Goal: Information Seeking & Learning: Learn about a topic

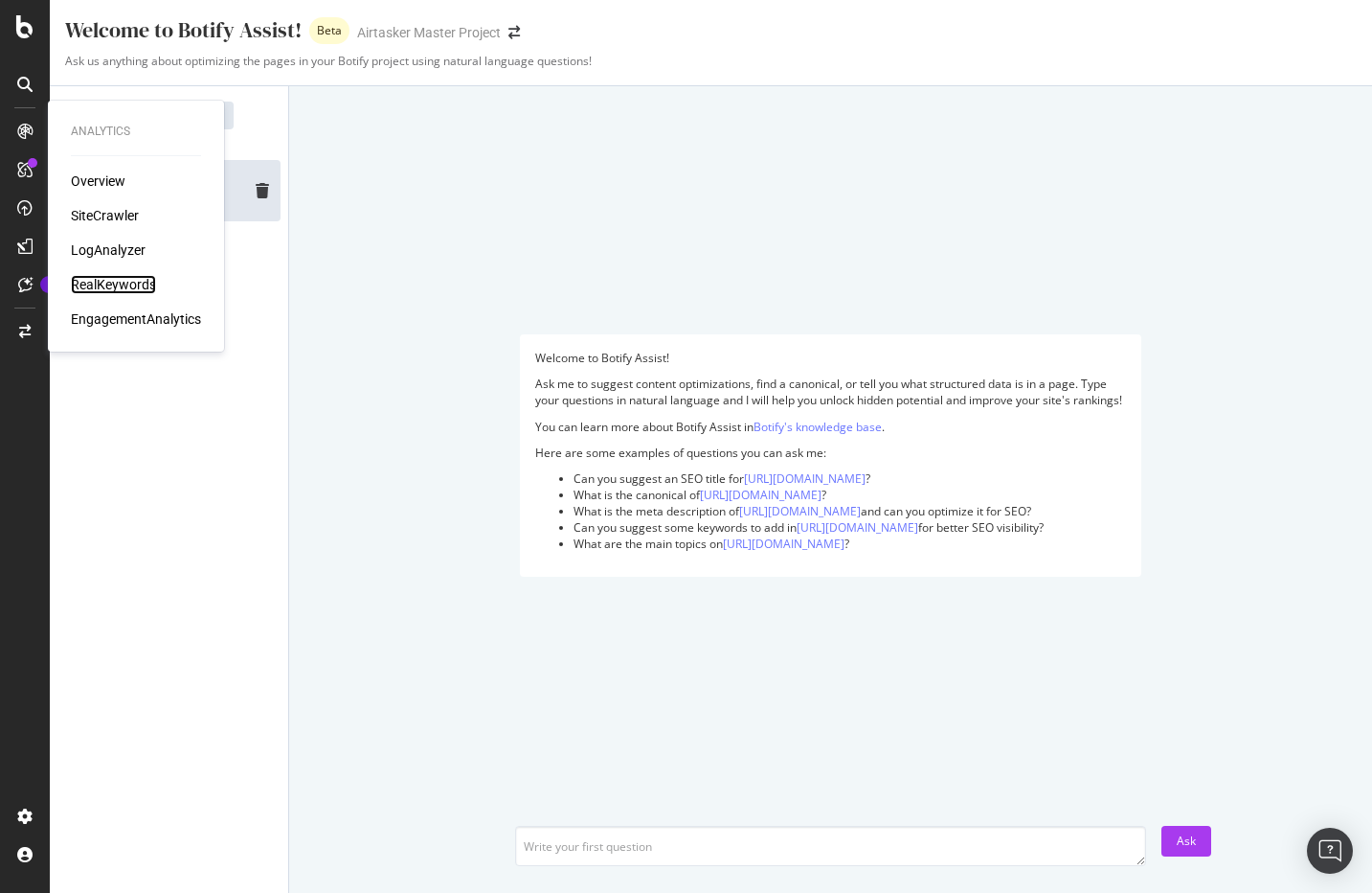
click at [133, 282] on div "RealKeywords" at bounding box center [114, 285] width 86 height 19
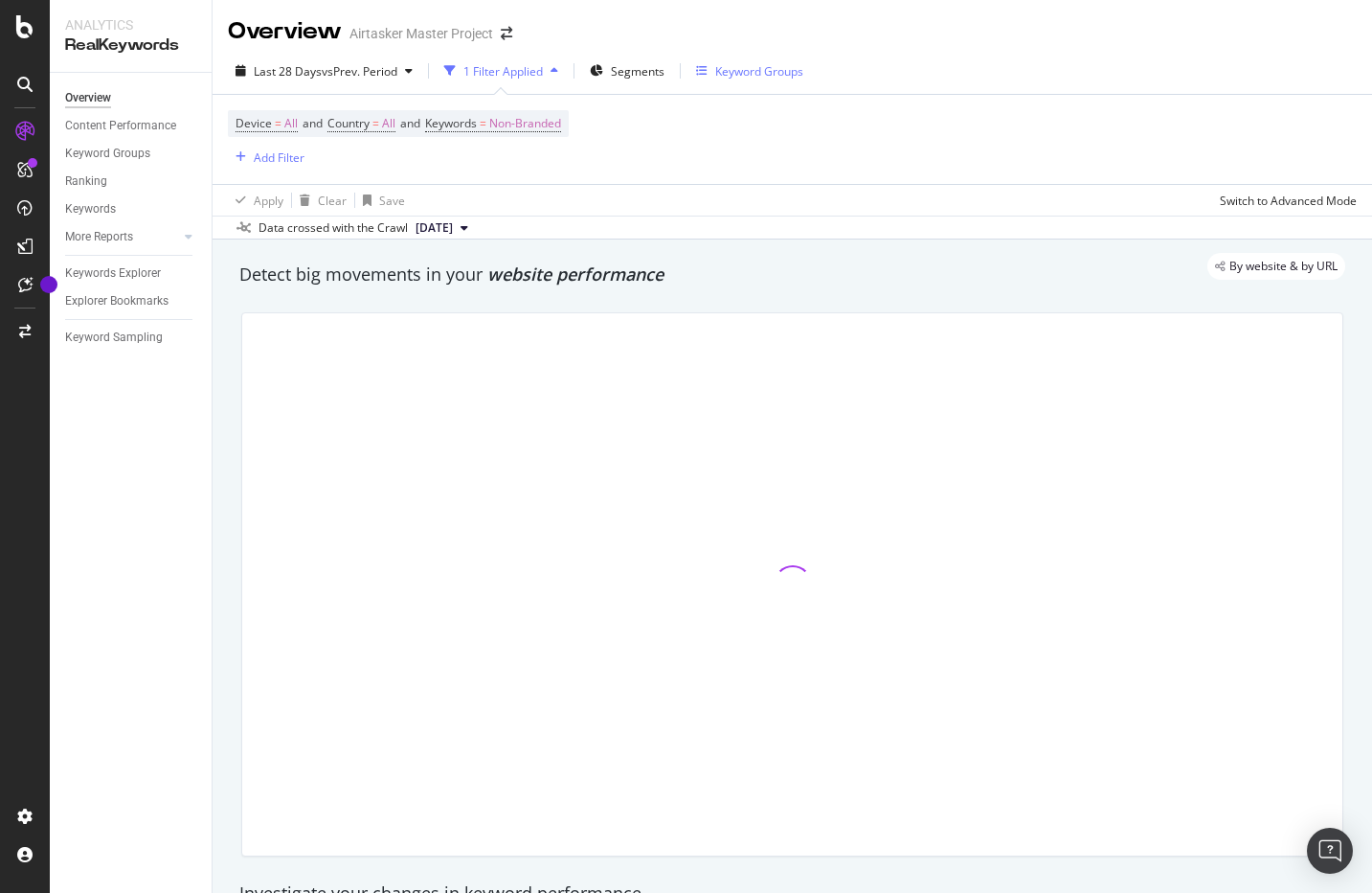
click at [759, 78] on div "Keyword Groups" at bounding box center [759, 71] width 88 height 17
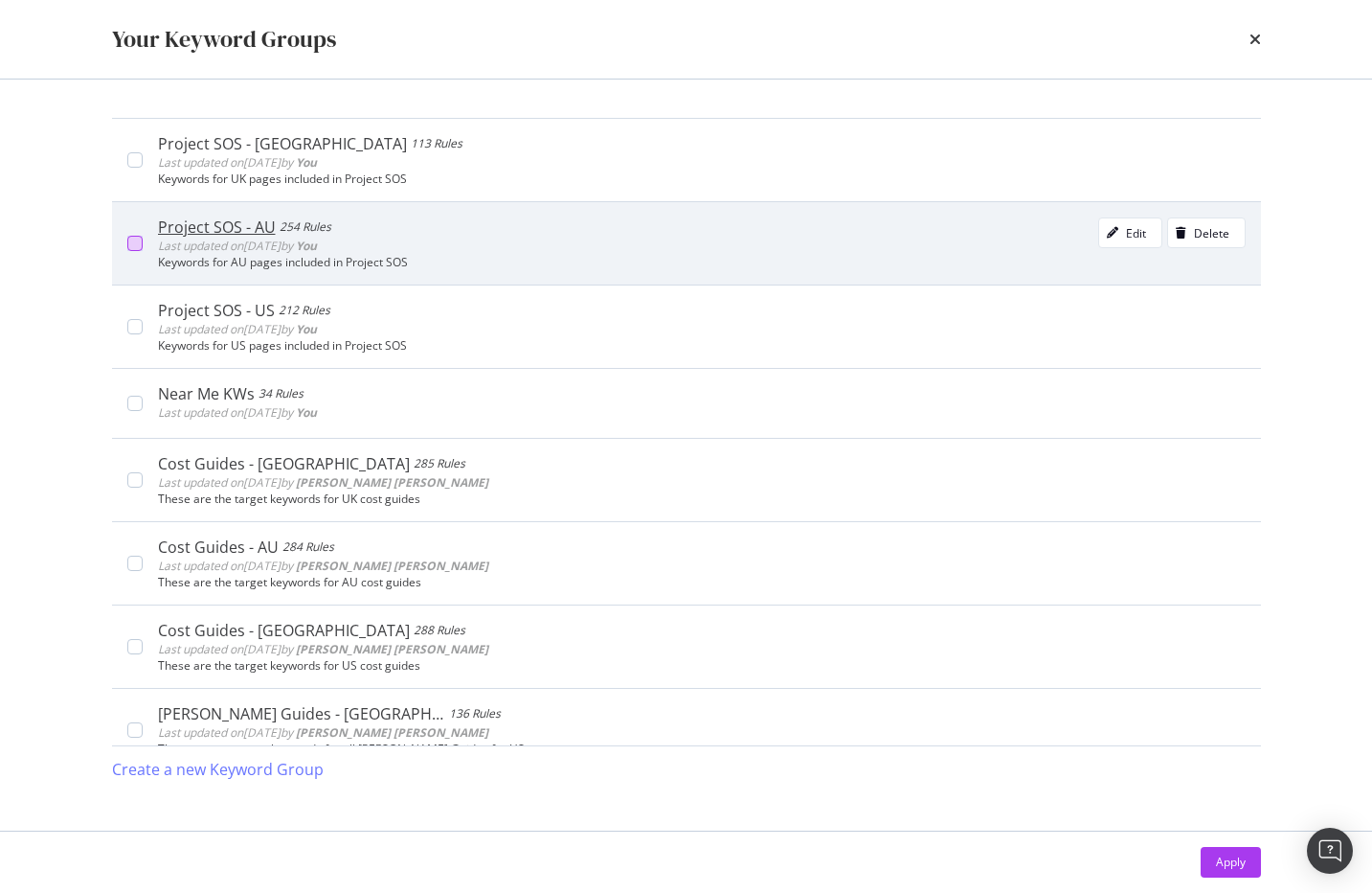
click at [138, 235] on div "modal" at bounding box center [135, 243] width 16 height 16
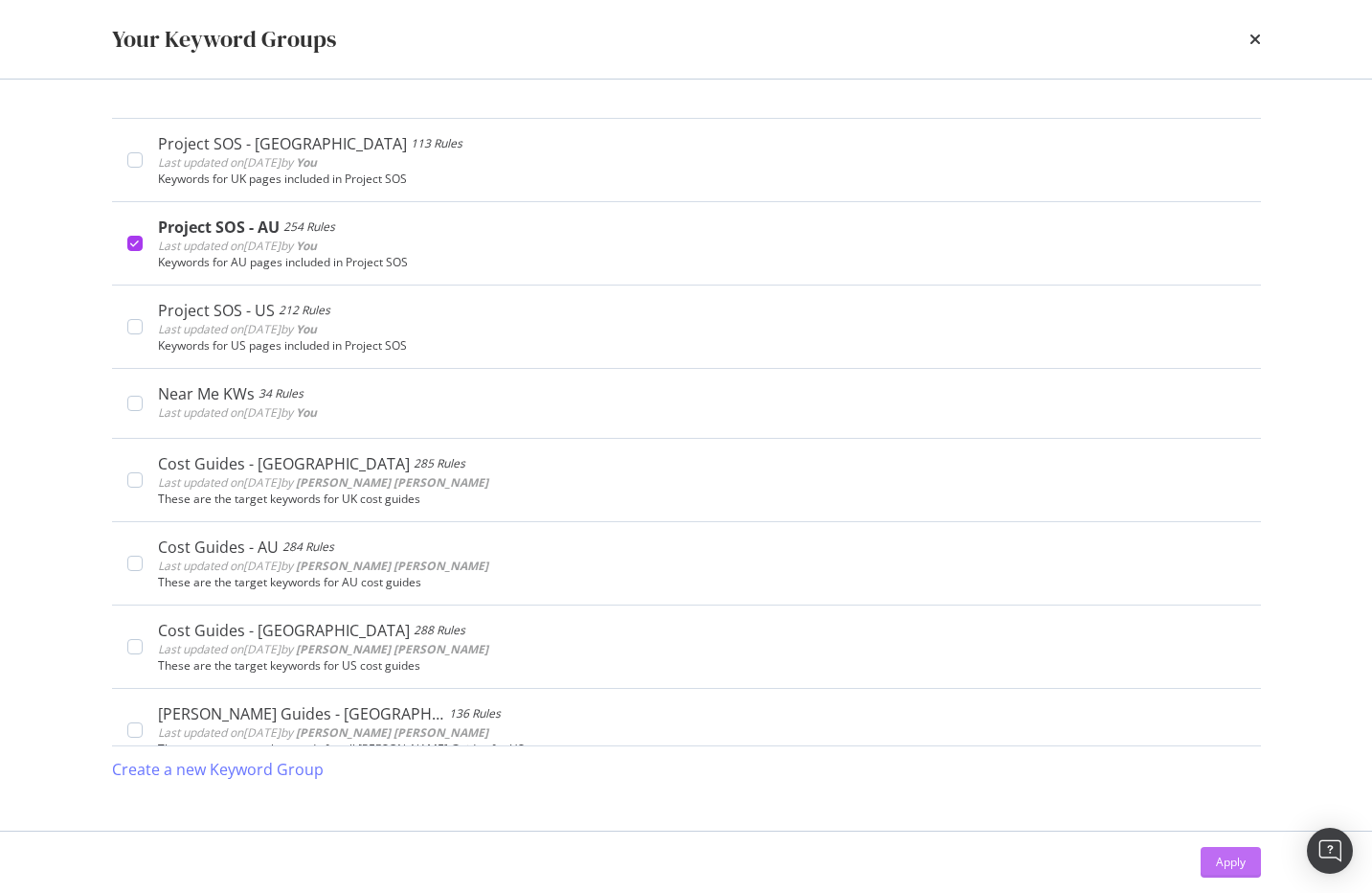
click at [1243, 854] on div "Apply" at bounding box center [1231, 862] width 30 height 17
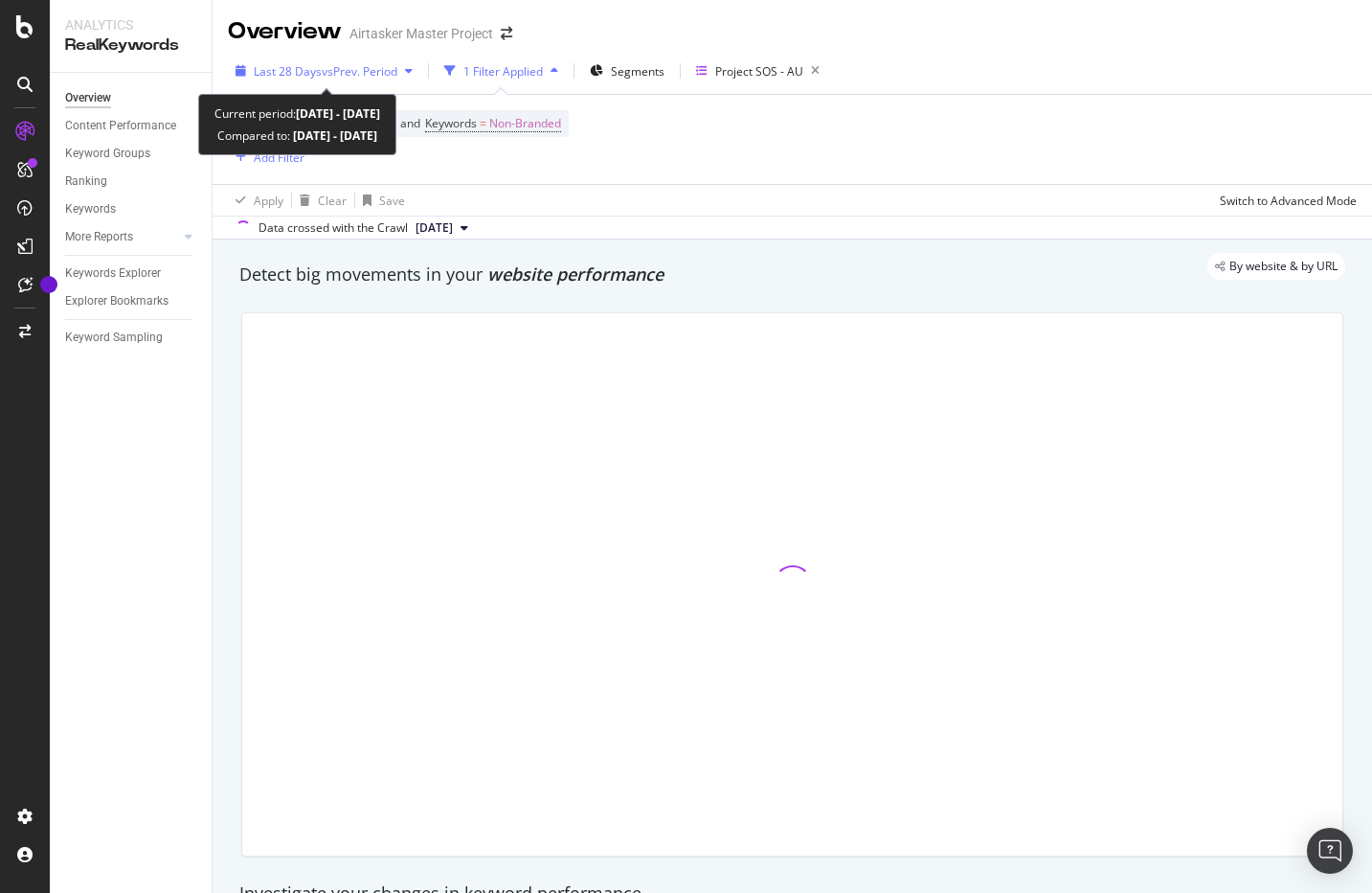
click at [375, 63] on span "vs Prev. Period" at bounding box center [360, 71] width 76 height 17
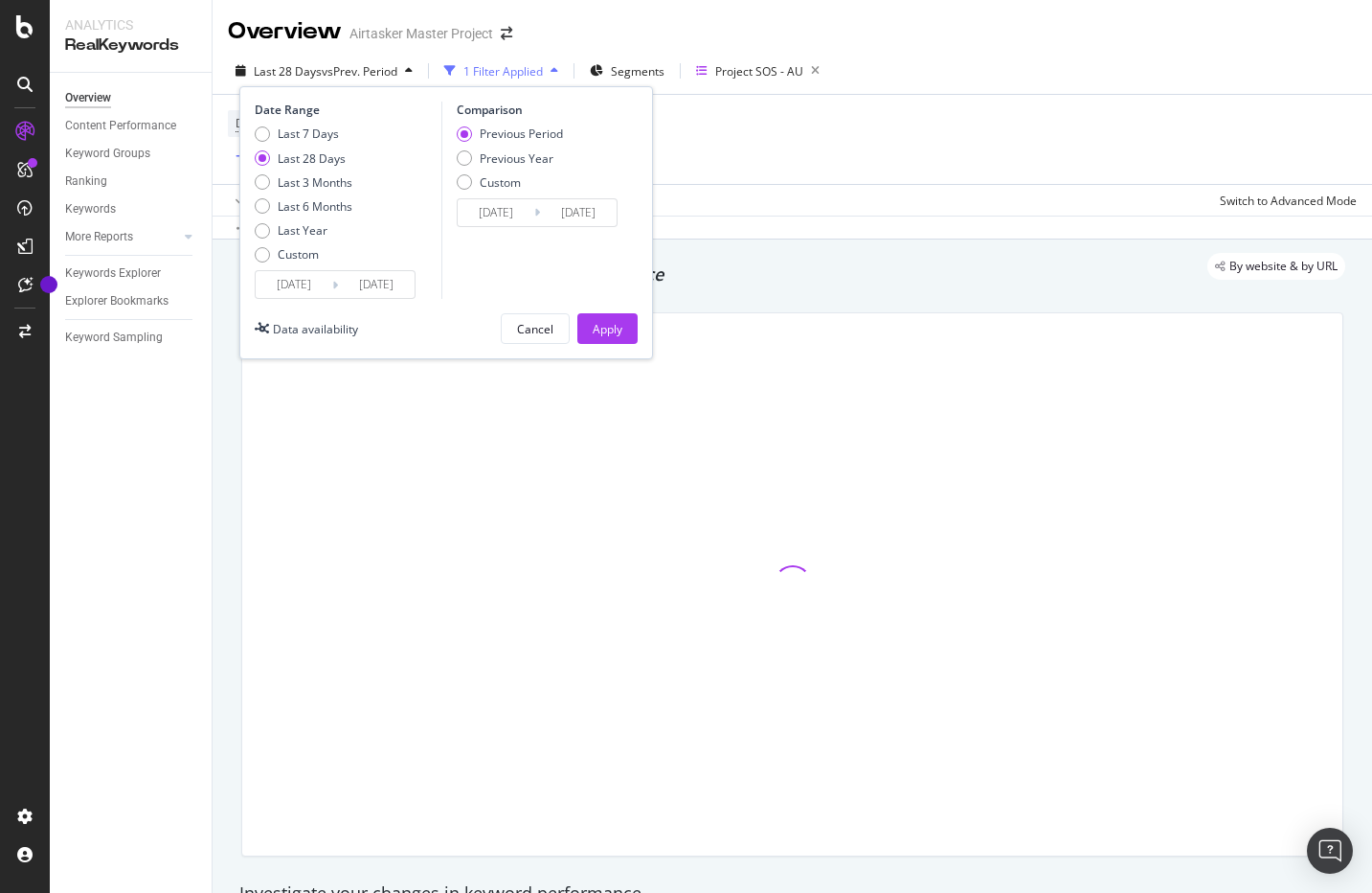
click at [299, 291] on input "[DATE]" at bounding box center [294, 285] width 77 height 27
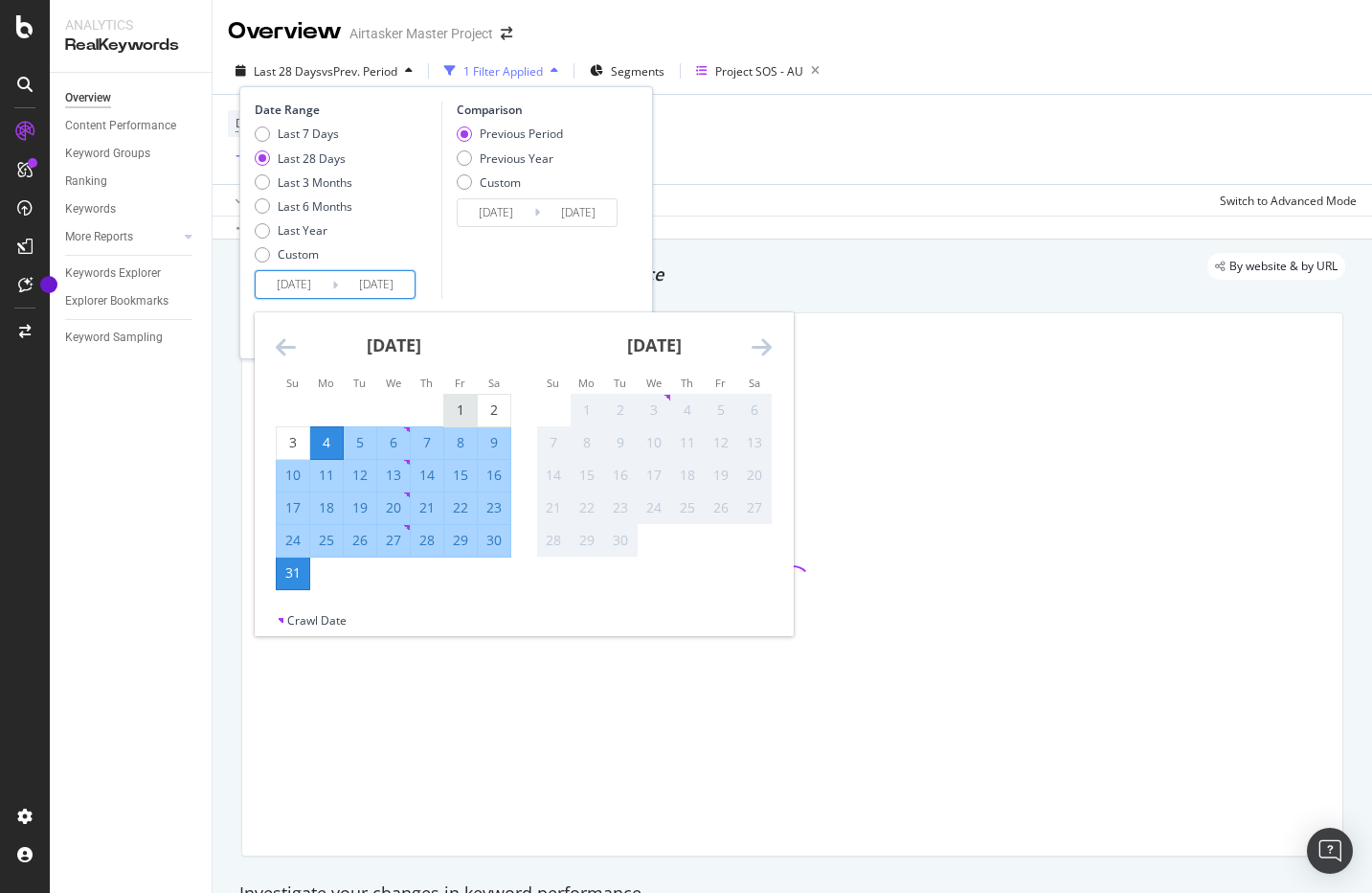
click at [457, 396] on div "1" at bounding box center [460, 411] width 32 height 32
type input "[DATE]"
click at [292, 586] on div "31" at bounding box center [293, 573] width 32 height 32
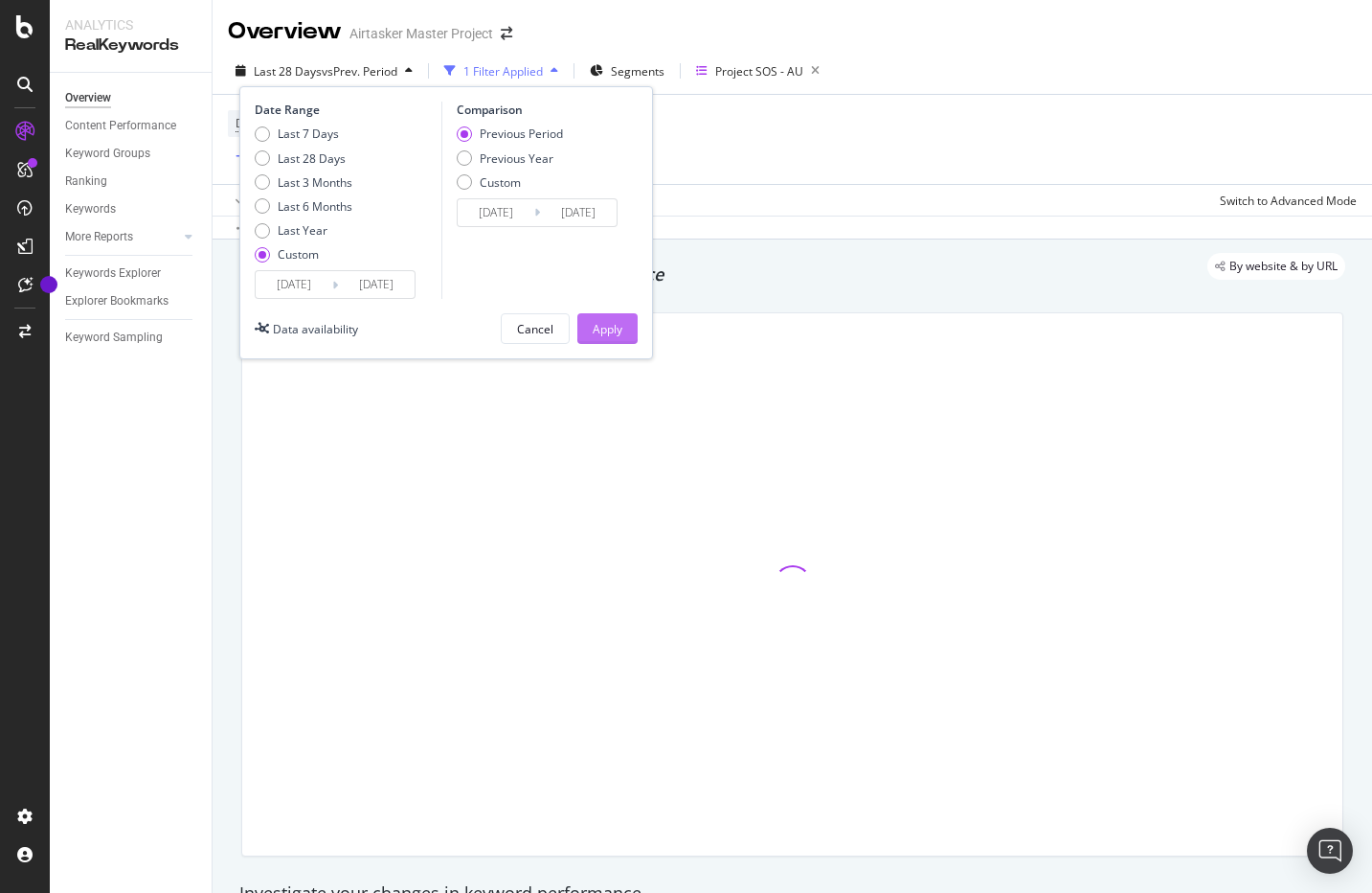
click at [603, 327] on div "Apply" at bounding box center [608, 329] width 30 height 17
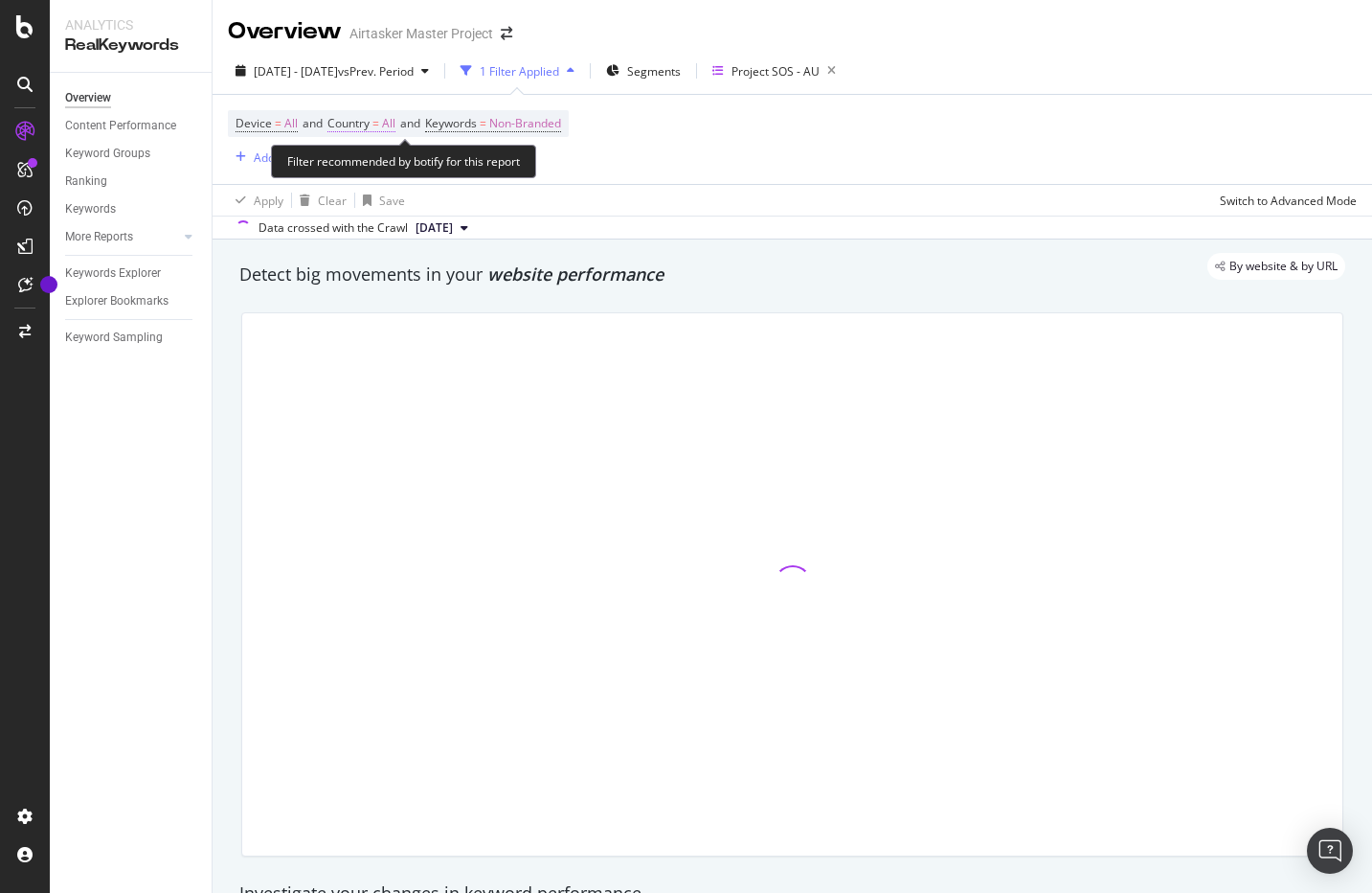
click at [376, 119] on span "Country = All" at bounding box center [362, 124] width 68 height 18
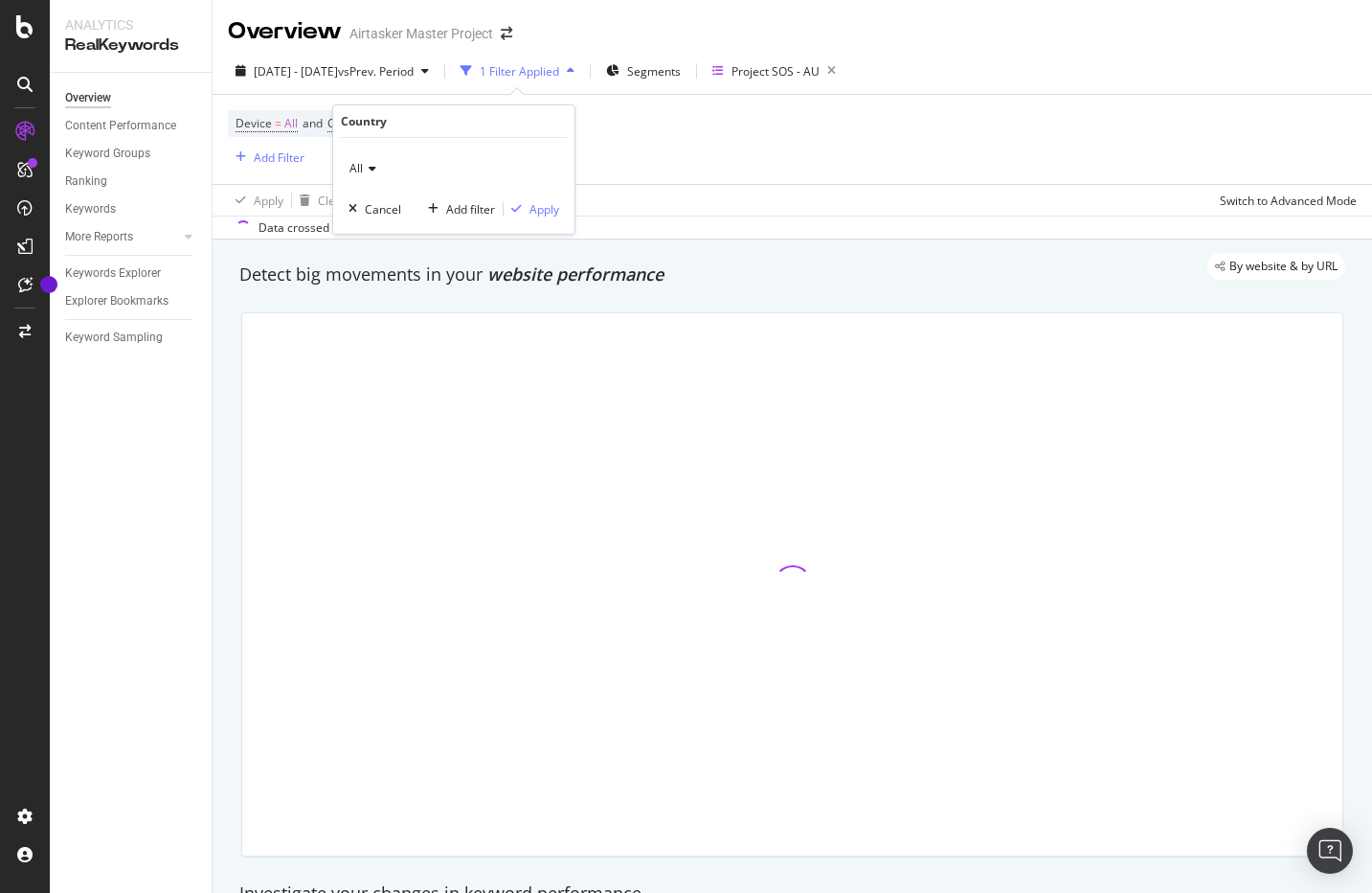
click at [370, 160] on div "All" at bounding box center [454, 169] width 211 height 31
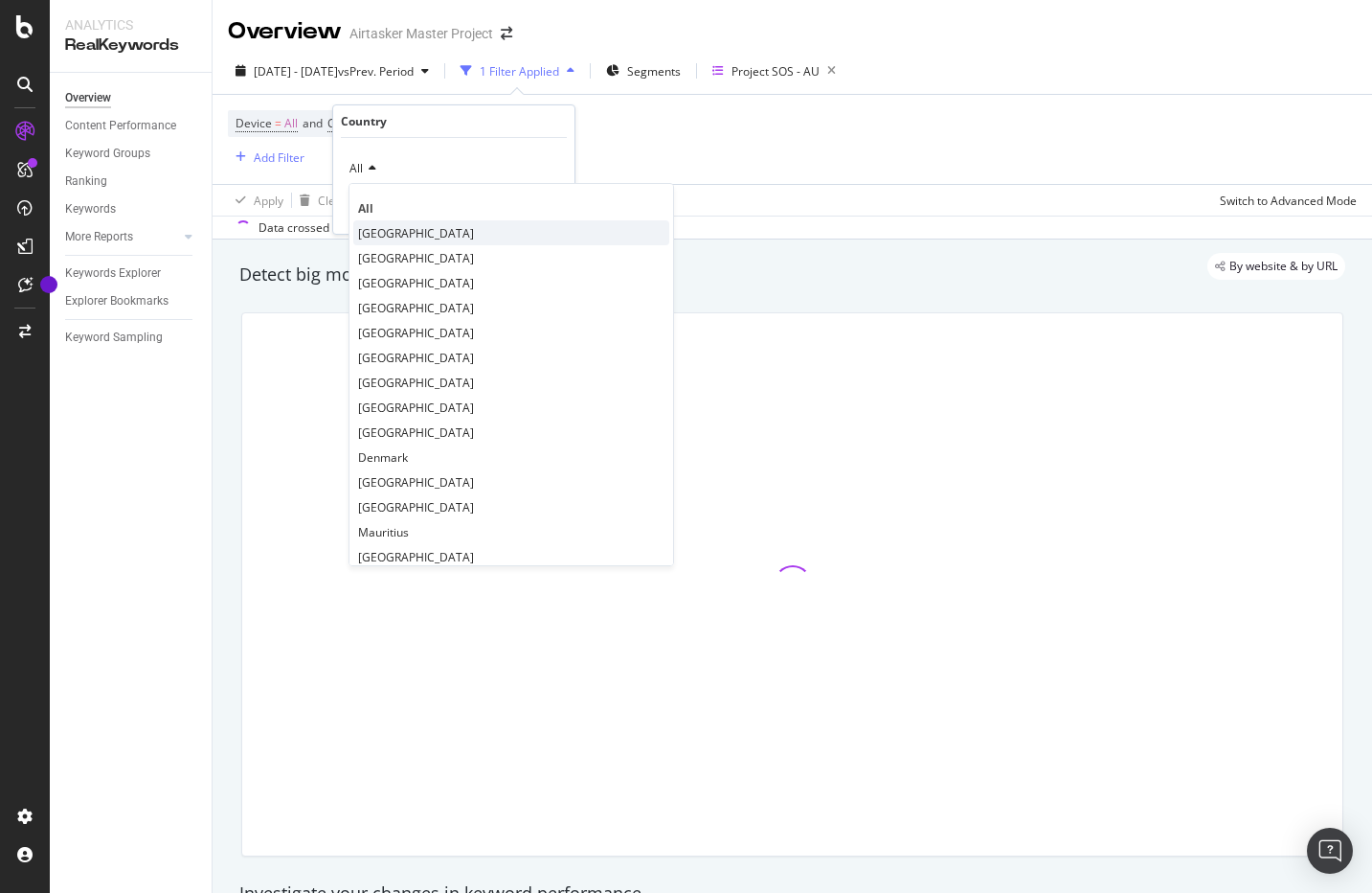
click at [405, 230] on span "[GEOGRAPHIC_DATA]" at bounding box center [415, 232] width 116 height 17
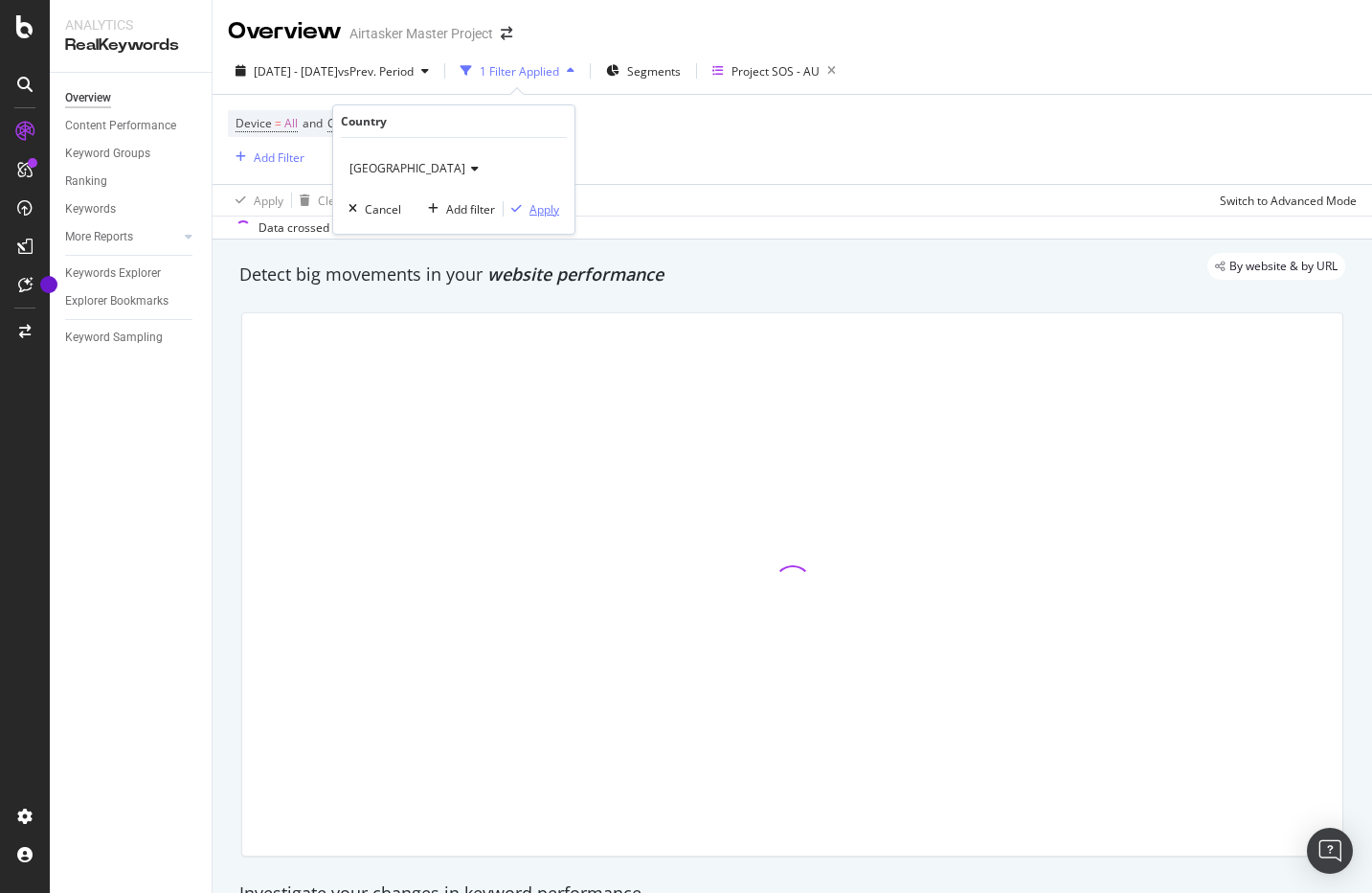
click at [552, 214] on div "Apply" at bounding box center [545, 209] width 30 height 17
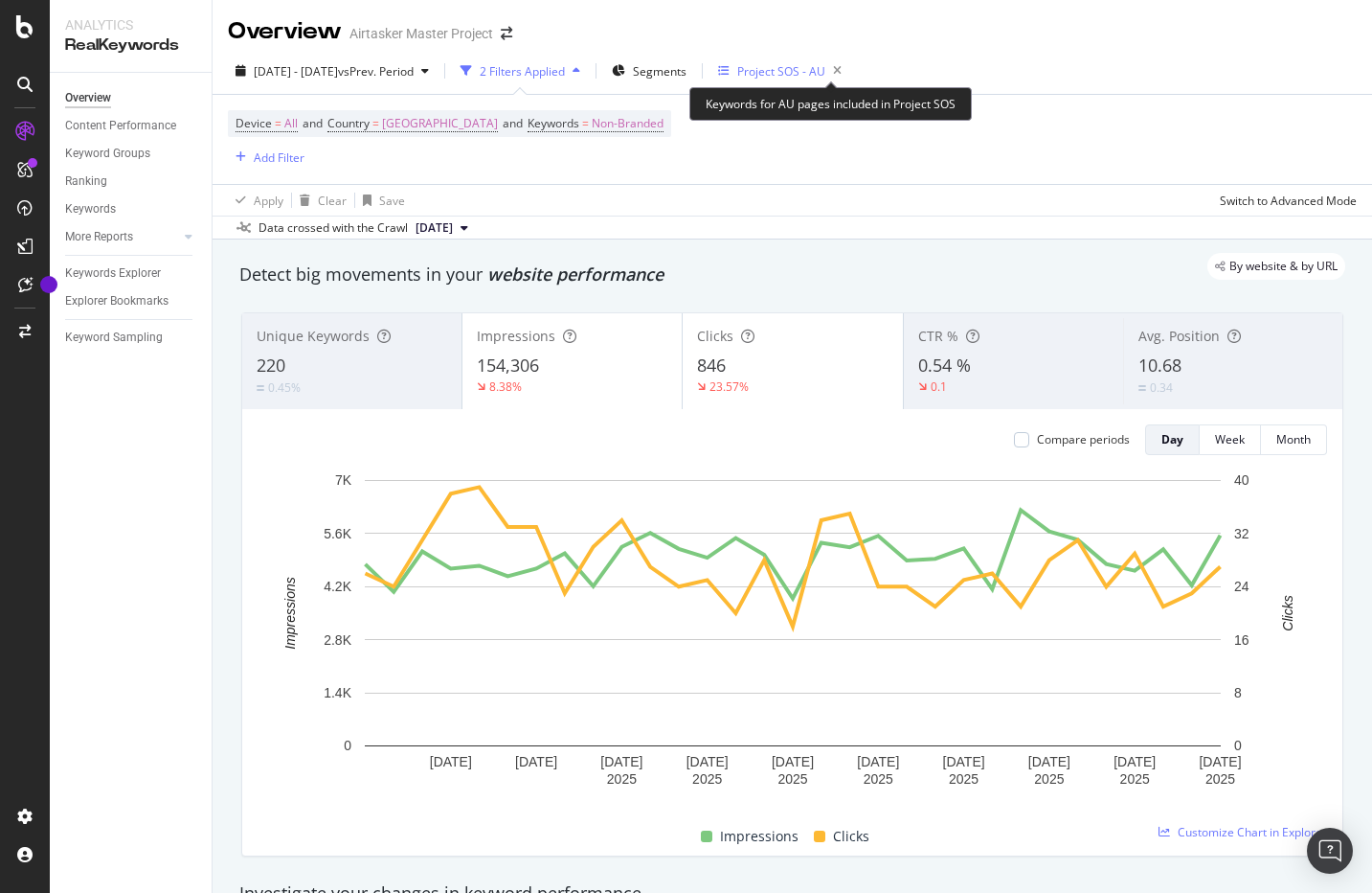
click at [826, 74] on div "Project SOS - AU" at bounding box center [781, 71] width 88 height 17
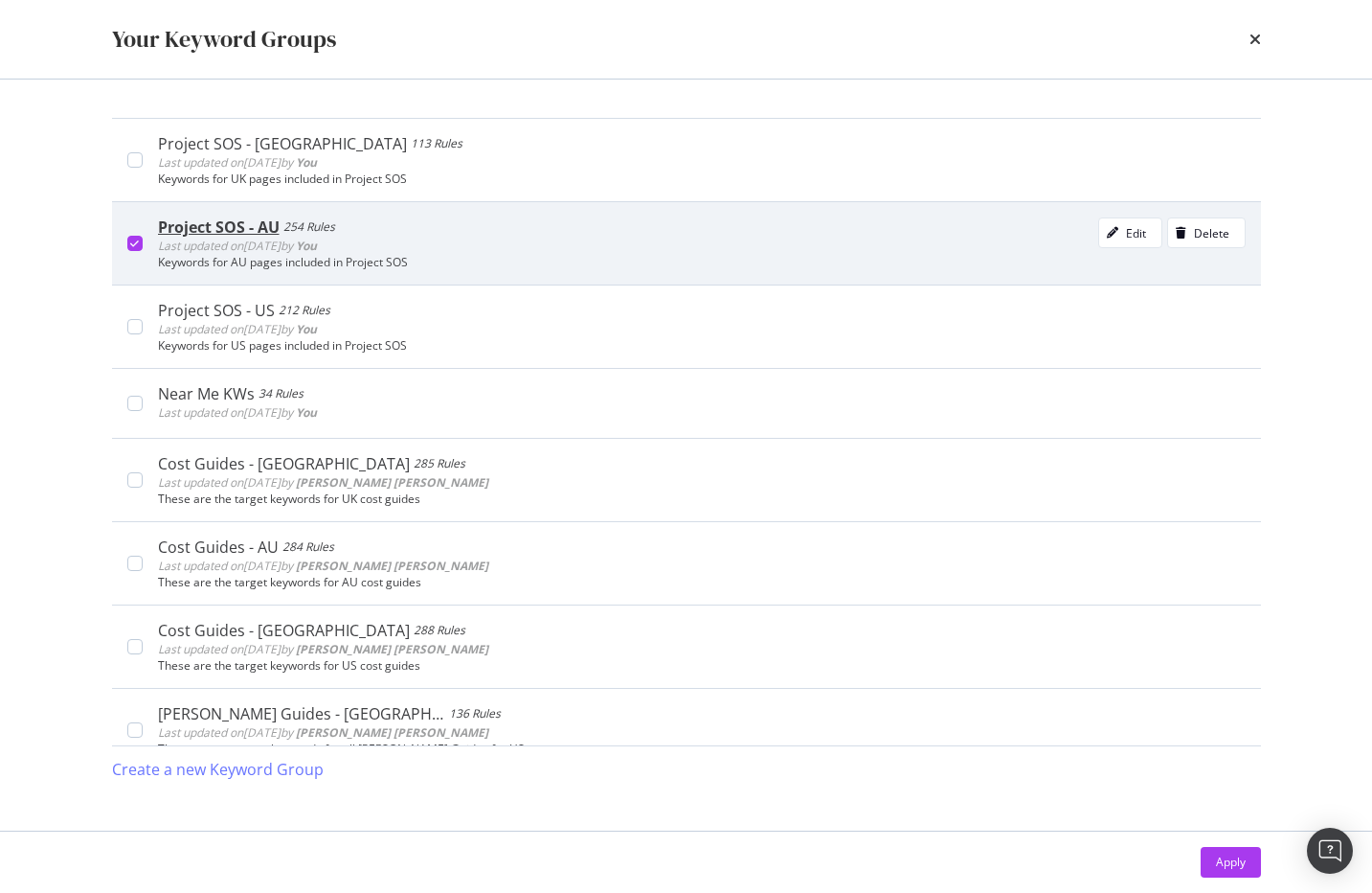
click at [138, 242] on icon "modal" at bounding box center [134, 243] width 9 height 10
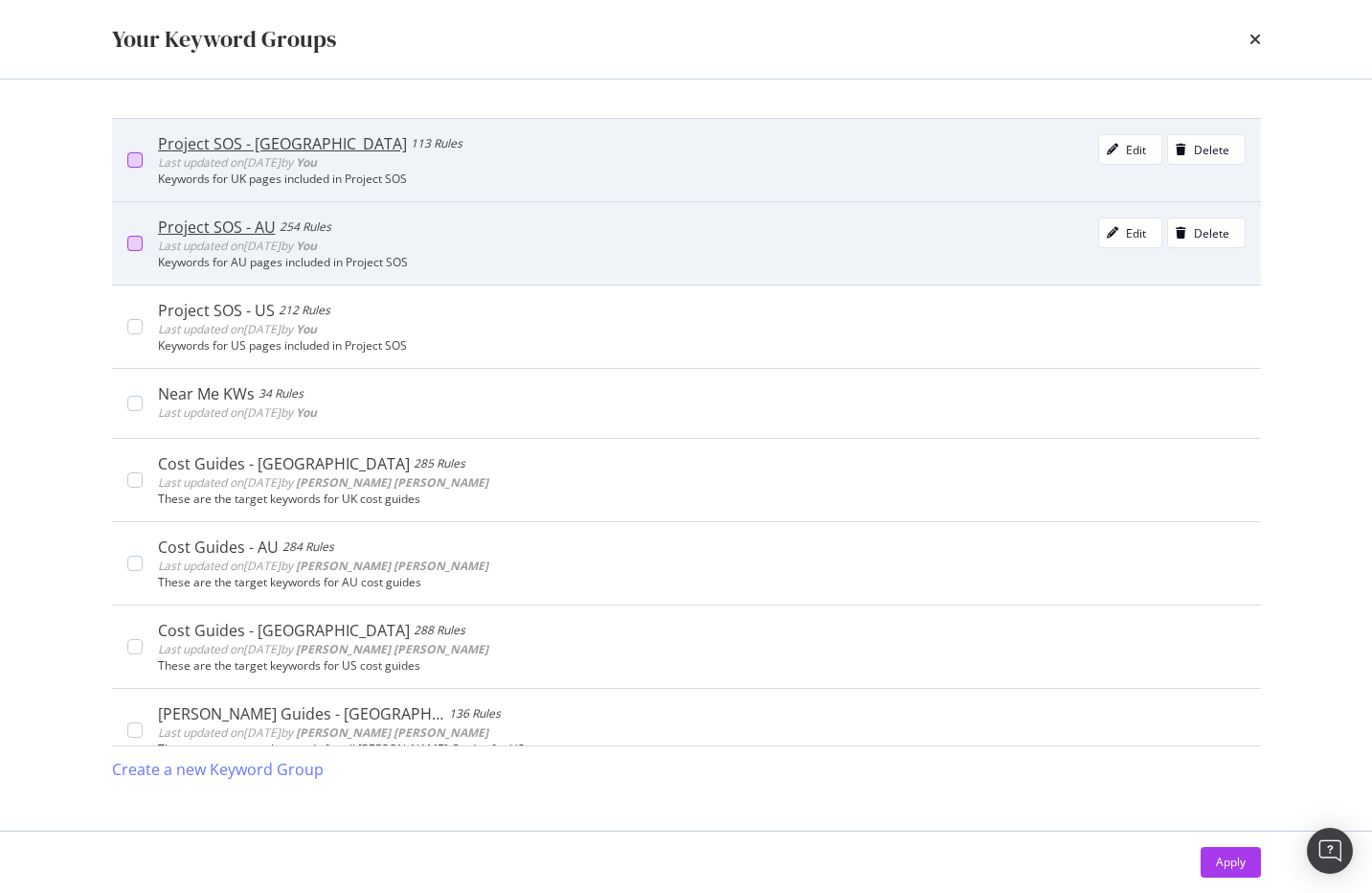
click at [140, 159] on div "modal" at bounding box center [135, 161] width 16 height 16
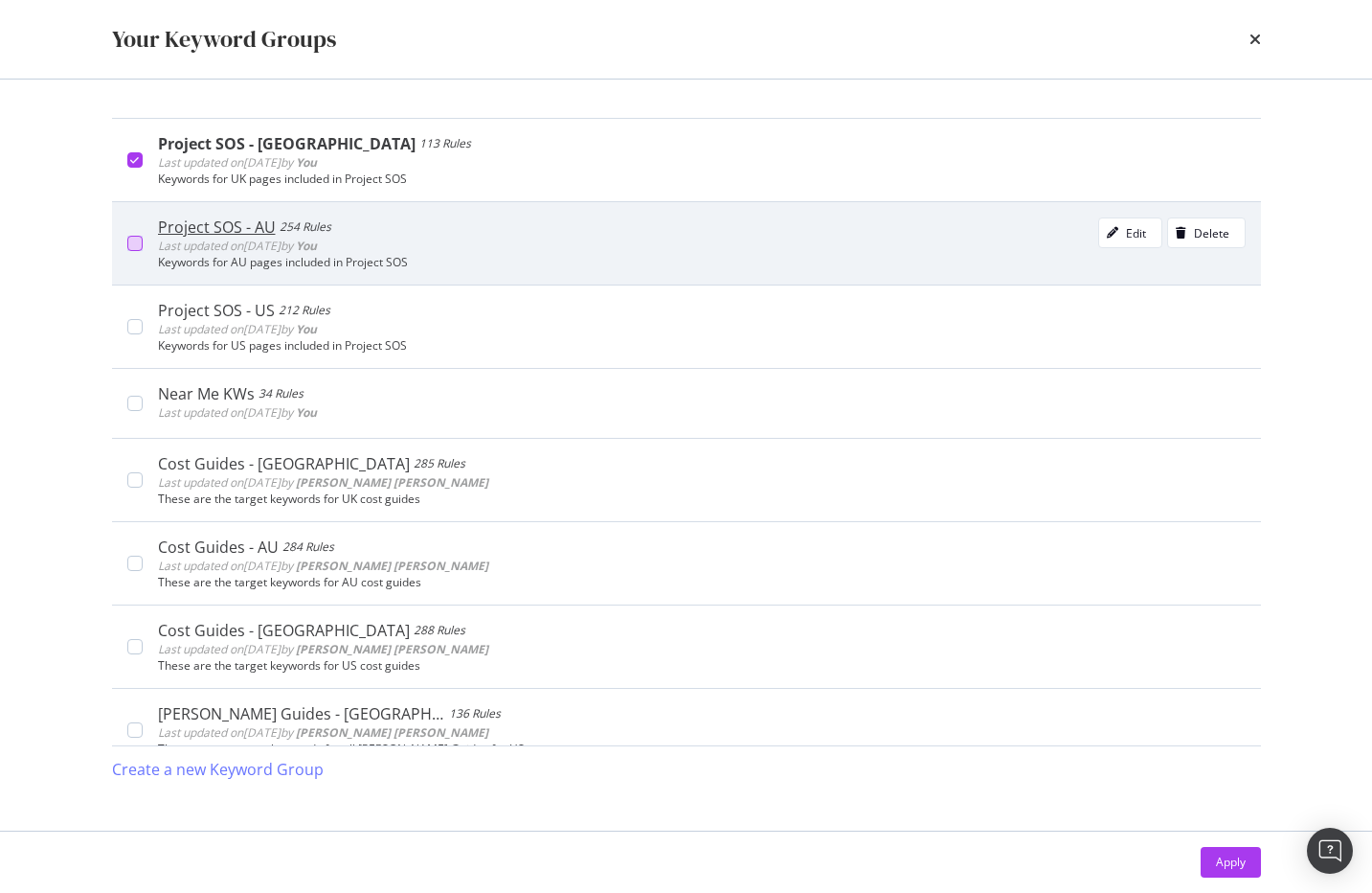
drag, startPoint x: 1231, startPoint y: 868, endPoint x: 1208, endPoint y: 868, distance: 23.0
click at [1232, 868] on div "Apply" at bounding box center [1231, 862] width 30 height 17
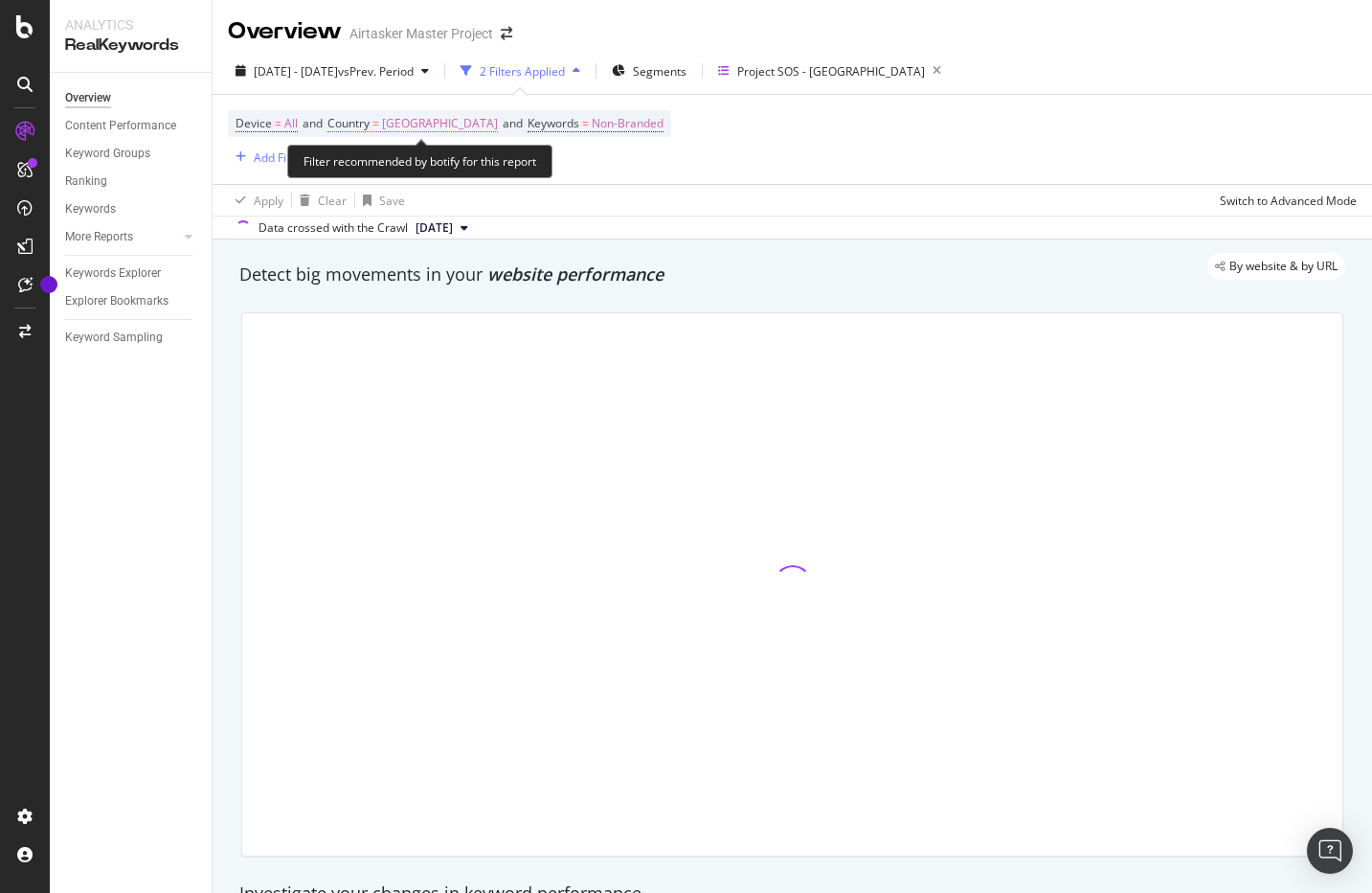
click at [360, 123] on span "Country" at bounding box center [348, 123] width 42 height 17
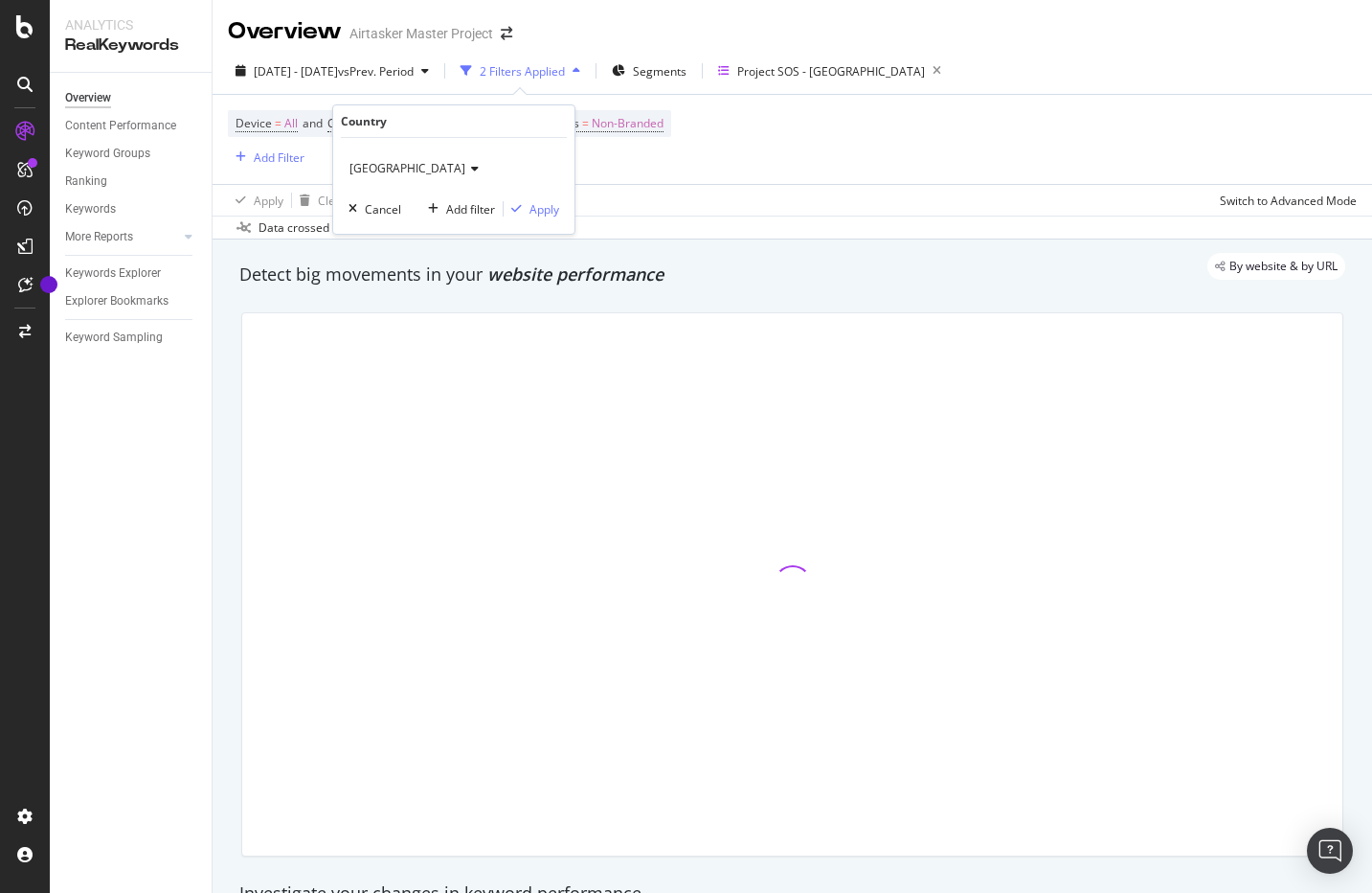
click at [375, 162] on span "[GEOGRAPHIC_DATA]" at bounding box center [406, 167] width 116 height 17
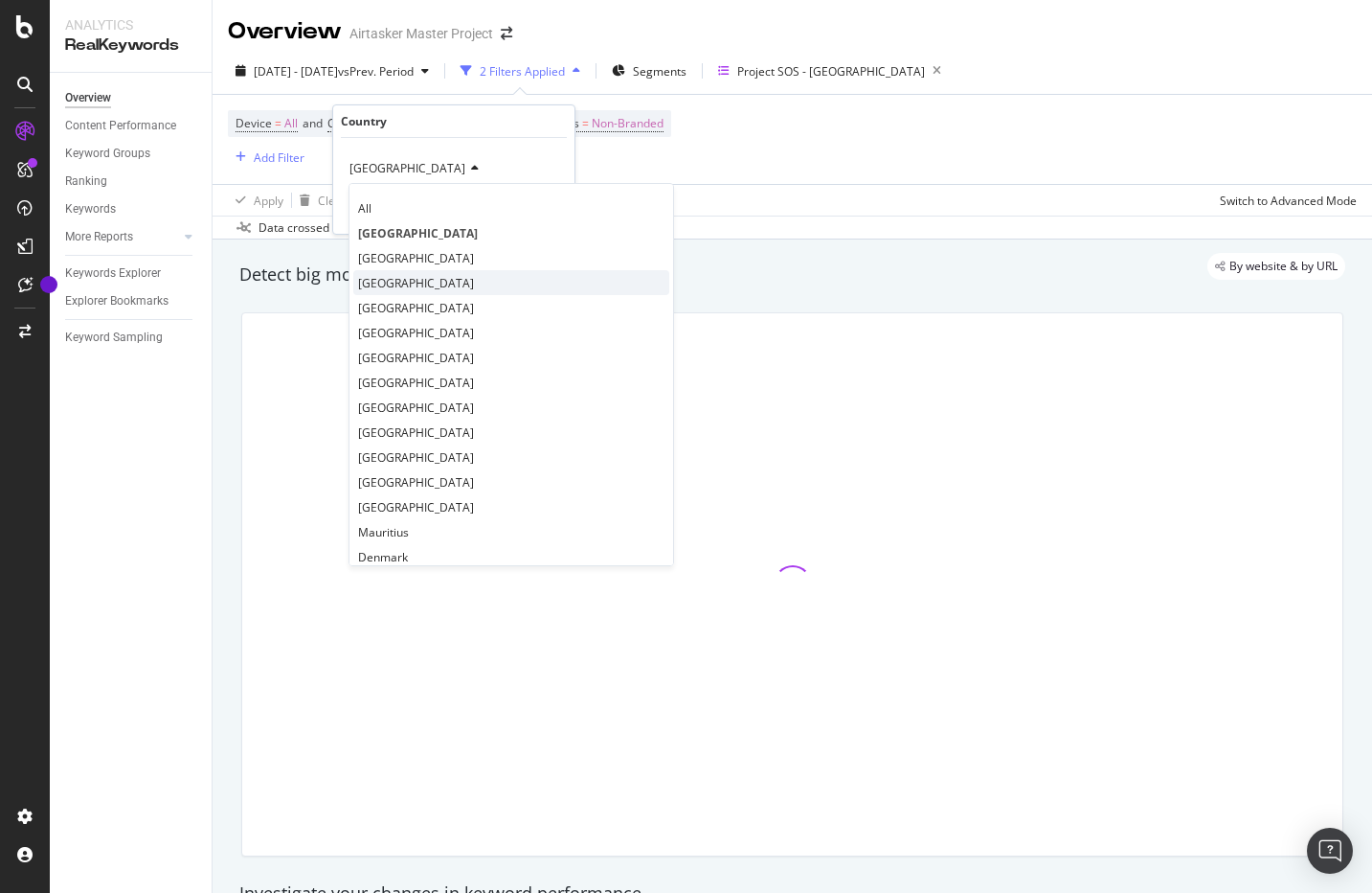
click at [389, 284] on span "[GEOGRAPHIC_DATA]" at bounding box center [415, 283] width 116 height 17
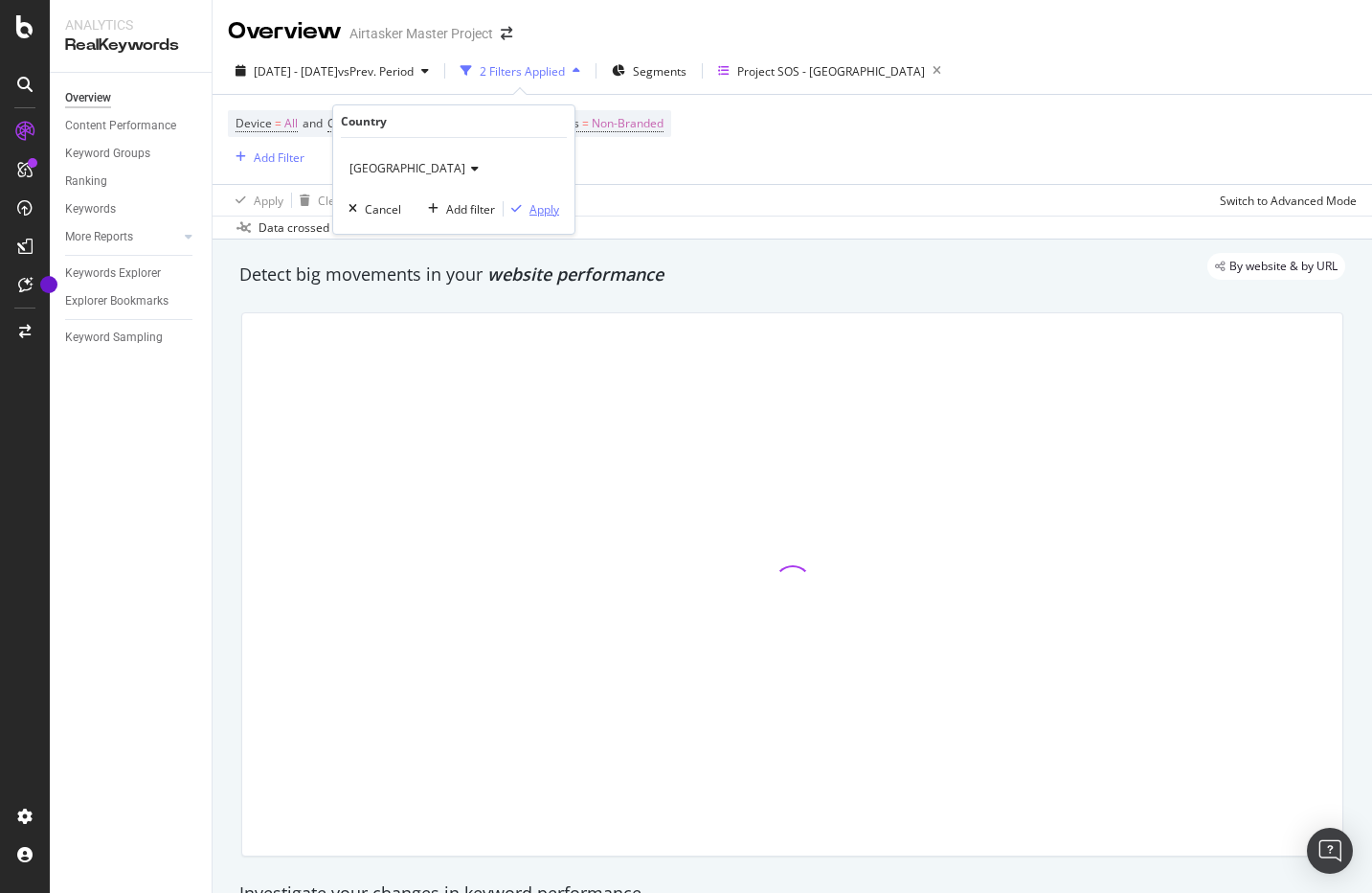
click at [544, 207] on div "Apply" at bounding box center [545, 209] width 30 height 17
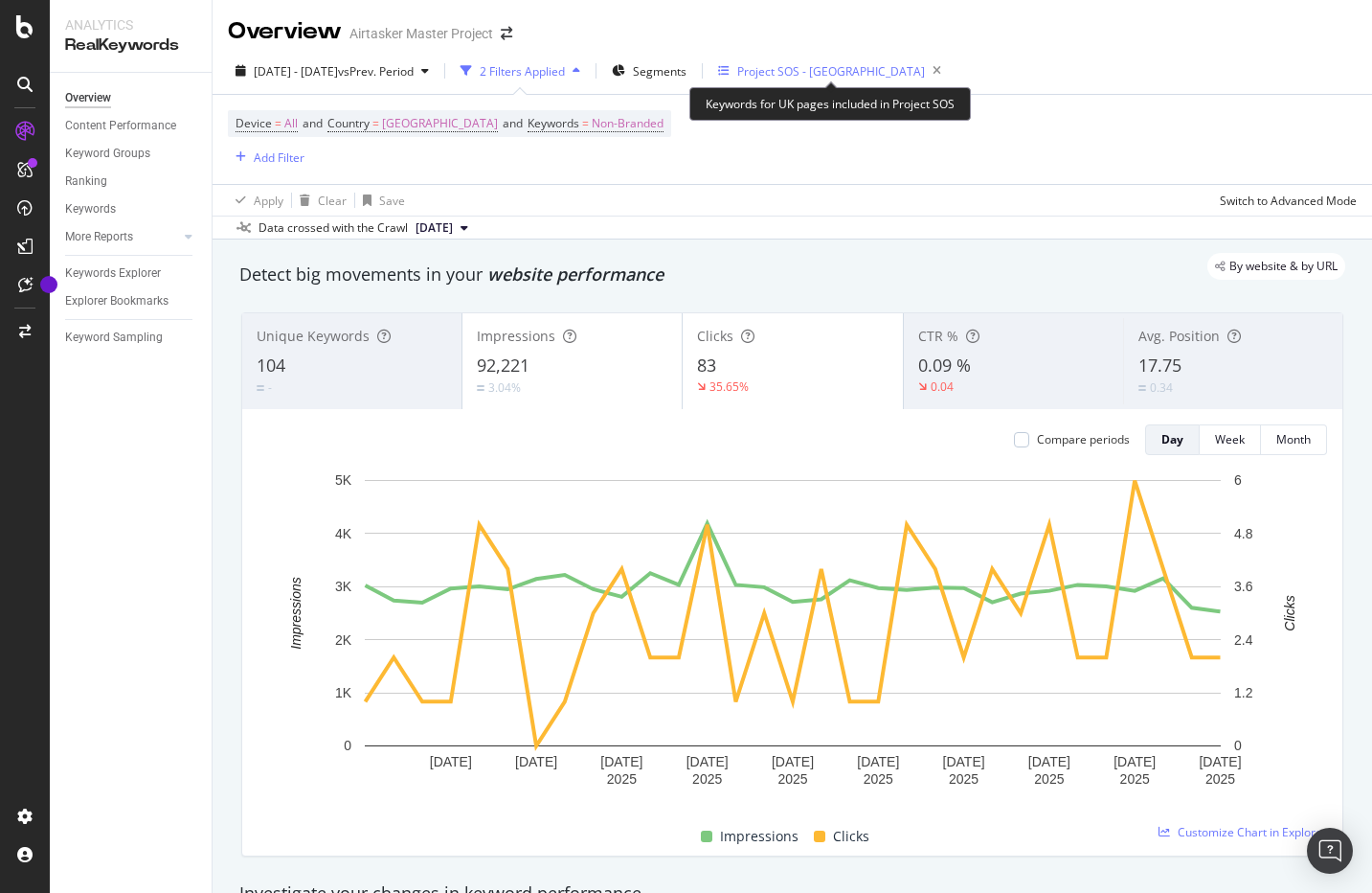
click at [808, 71] on div "Project SOS - [GEOGRAPHIC_DATA]" at bounding box center [830, 71] width 188 height 17
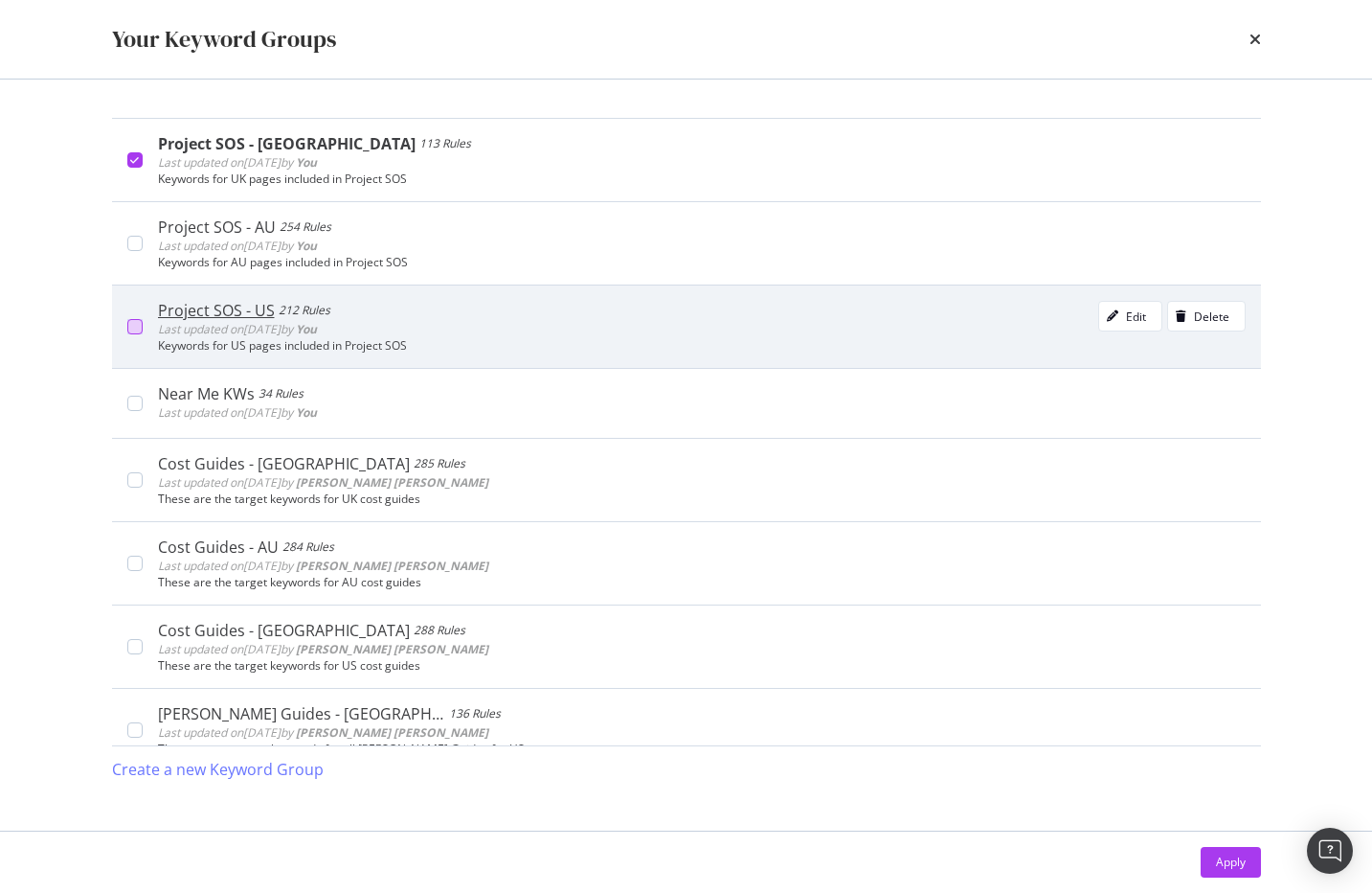
click at [135, 328] on div "modal" at bounding box center [135, 327] width 16 height 16
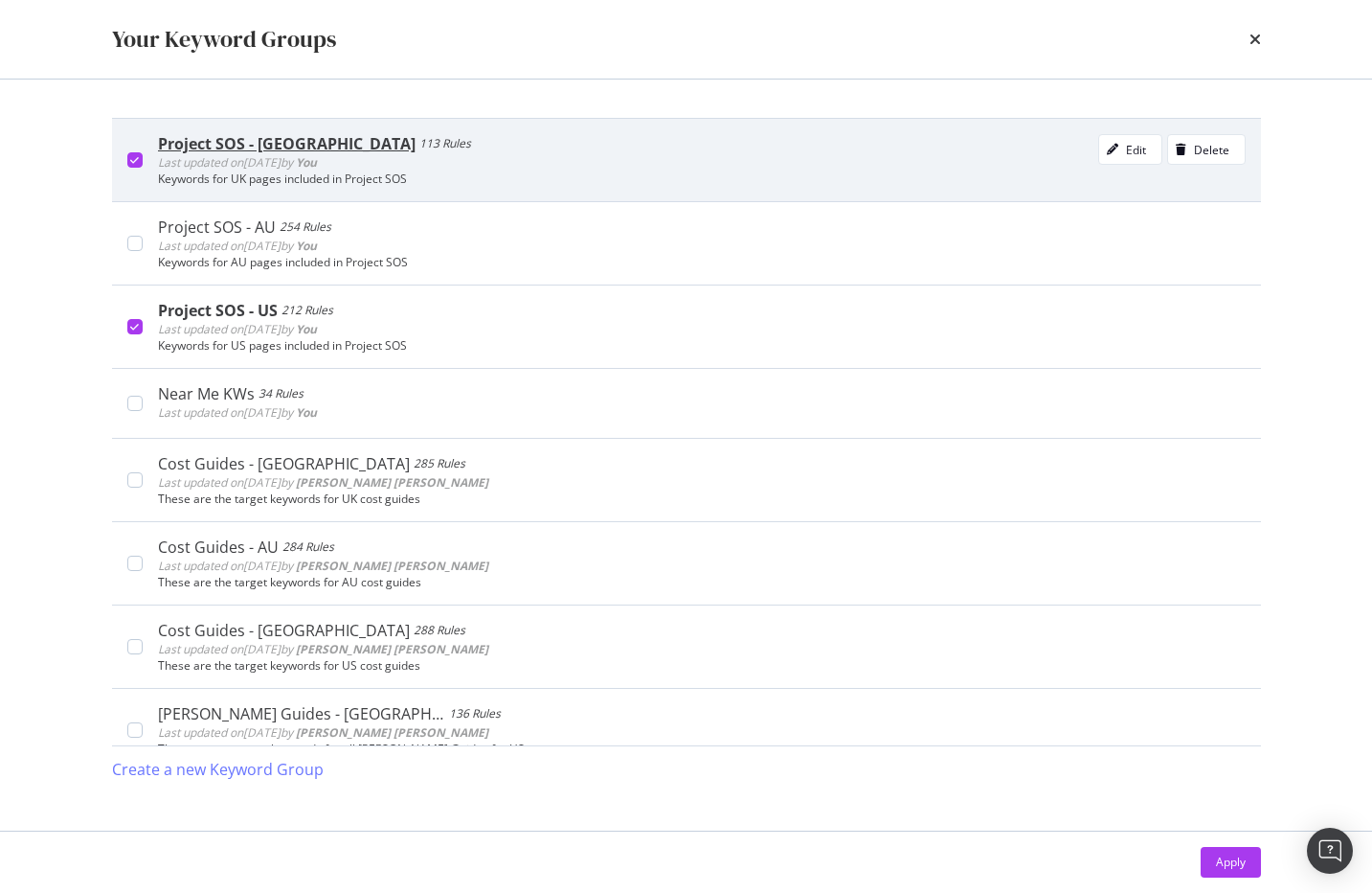
click at [145, 159] on div "Project SOS - UK 113 Rules Last updated on [DATE] by You Edit Delete Keywords f…" at bounding box center [694, 160] width 1104 height 52
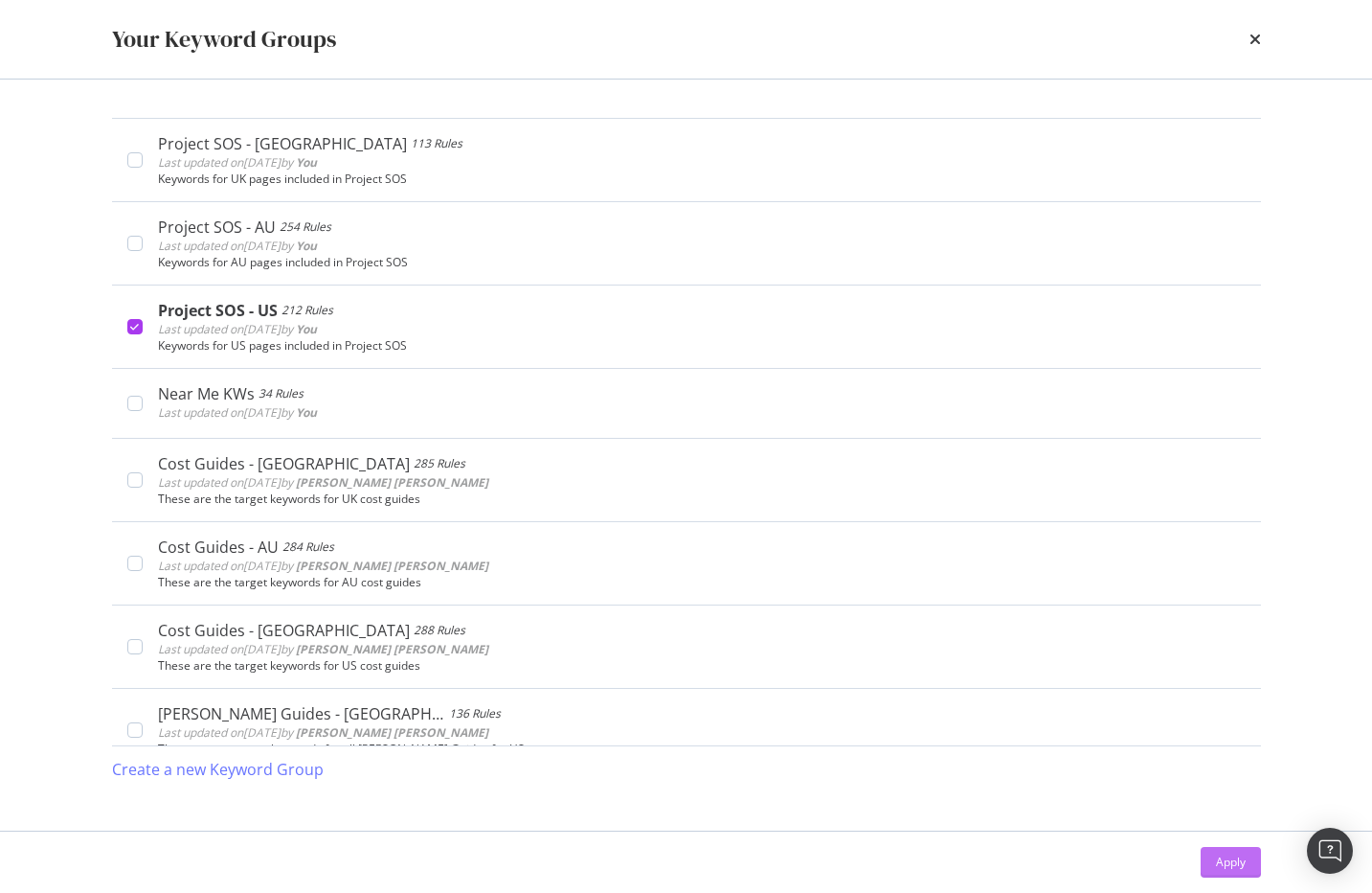
click at [1218, 857] on div "Apply" at bounding box center [1231, 862] width 30 height 17
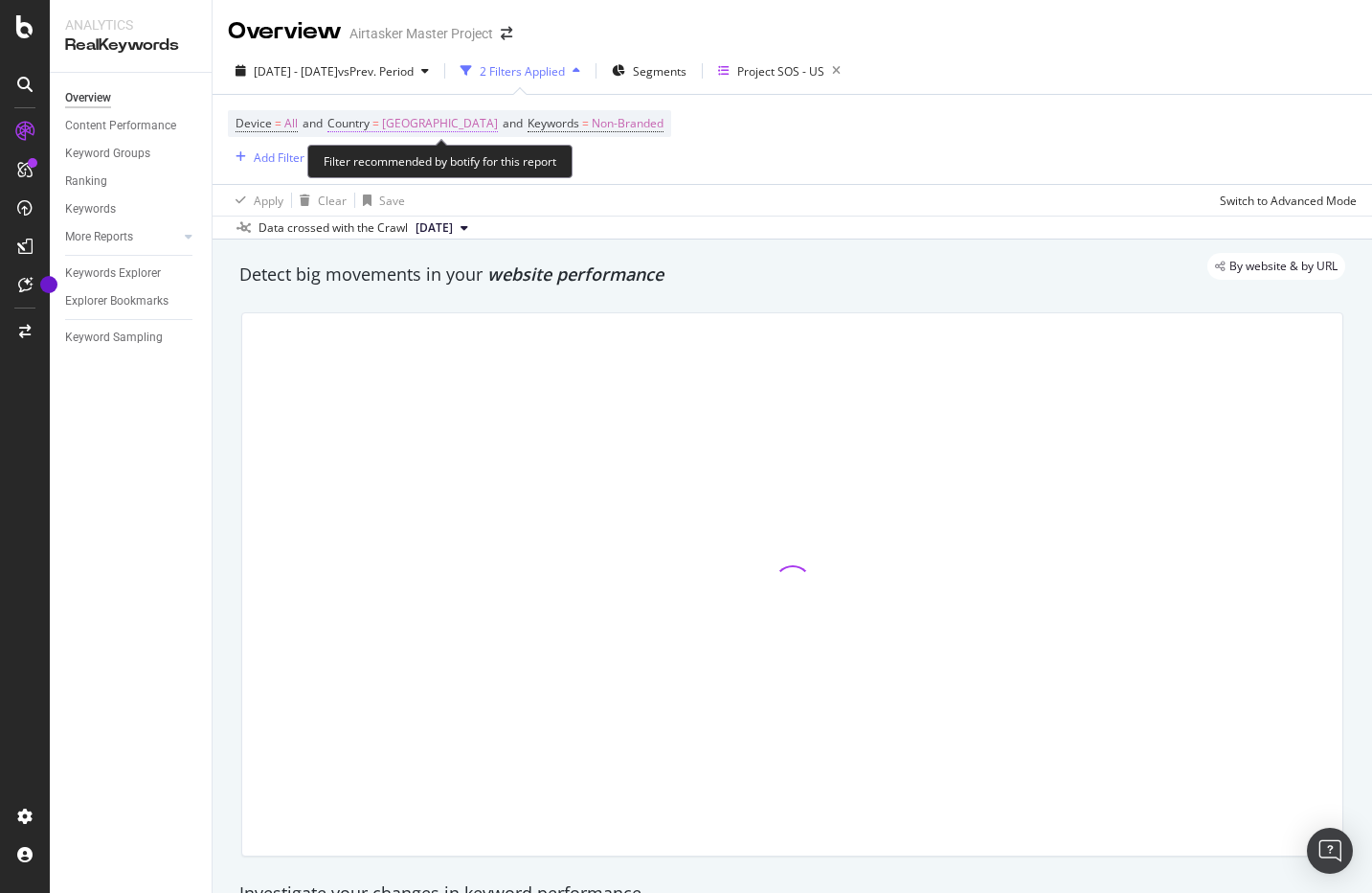
click at [433, 121] on span "[GEOGRAPHIC_DATA]" at bounding box center [440, 124] width 116 height 27
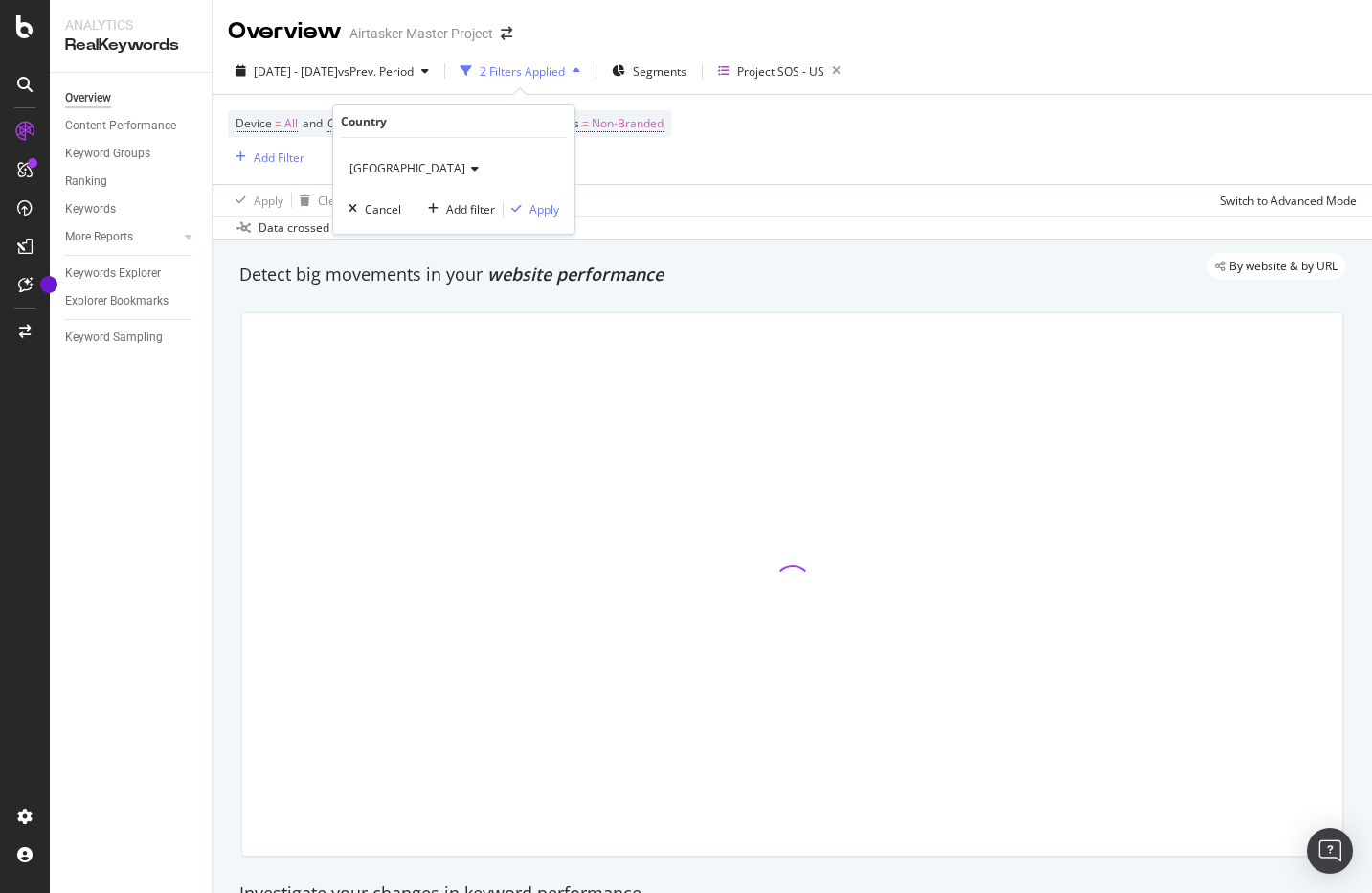
click at [394, 161] on span "[GEOGRAPHIC_DATA]" at bounding box center [406, 167] width 116 height 17
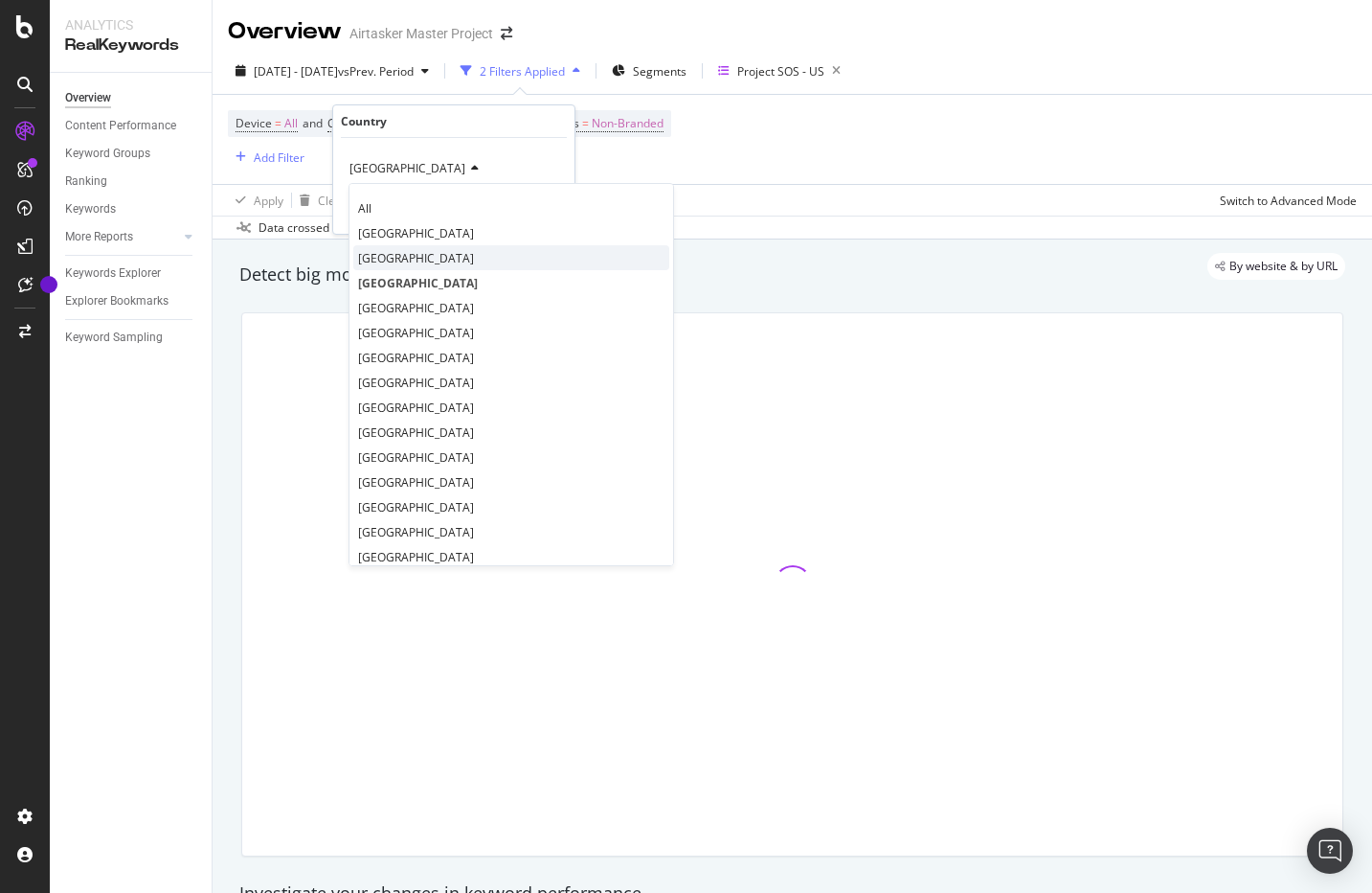
click at [406, 260] on span "[GEOGRAPHIC_DATA]" at bounding box center [415, 258] width 116 height 17
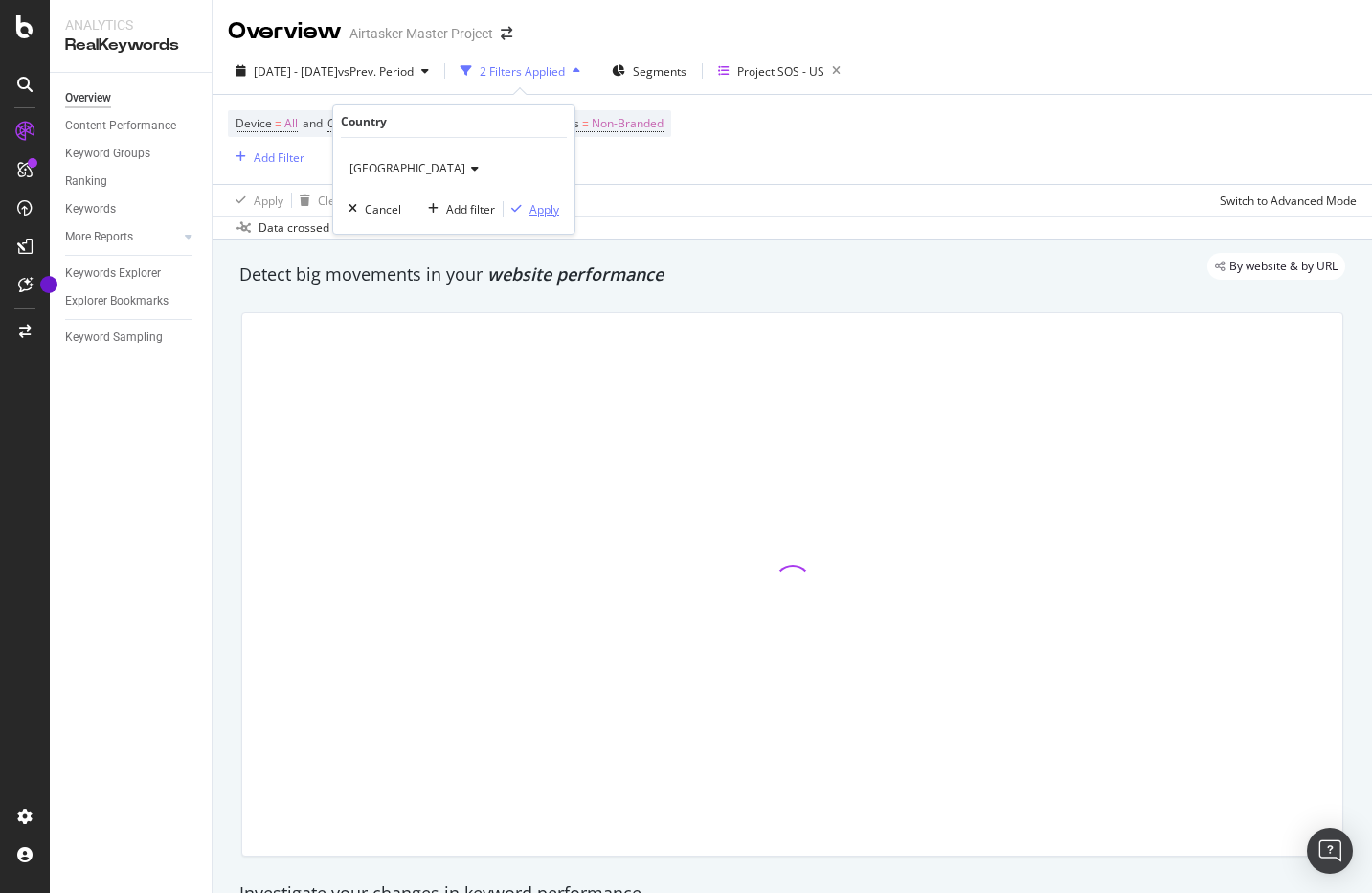
click at [543, 203] on div "Apply" at bounding box center [545, 209] width 30 height 17
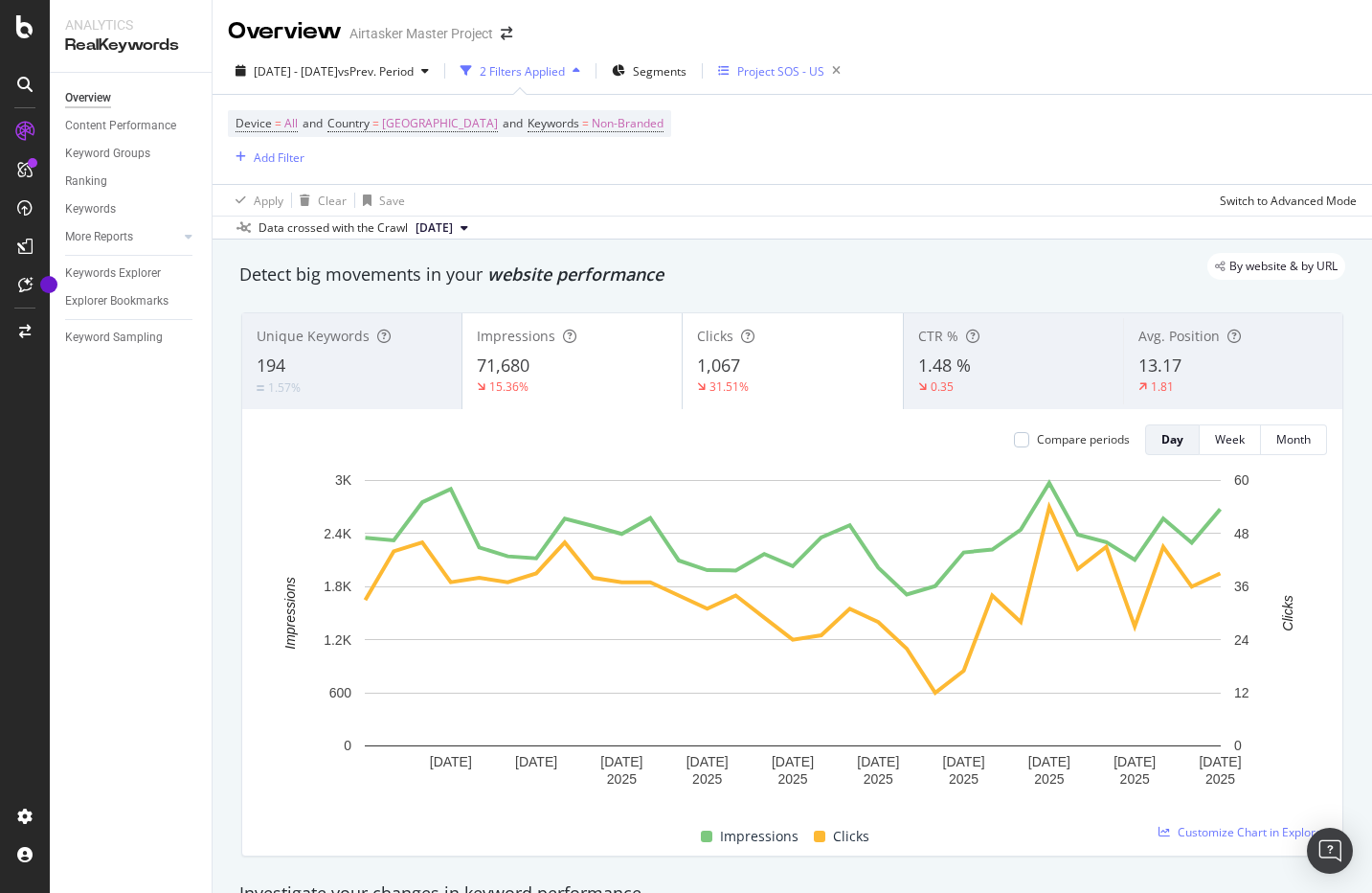
click at [832, 61] on div "Project SOS - US" at bounding box center [784, 71] width 130 height 27
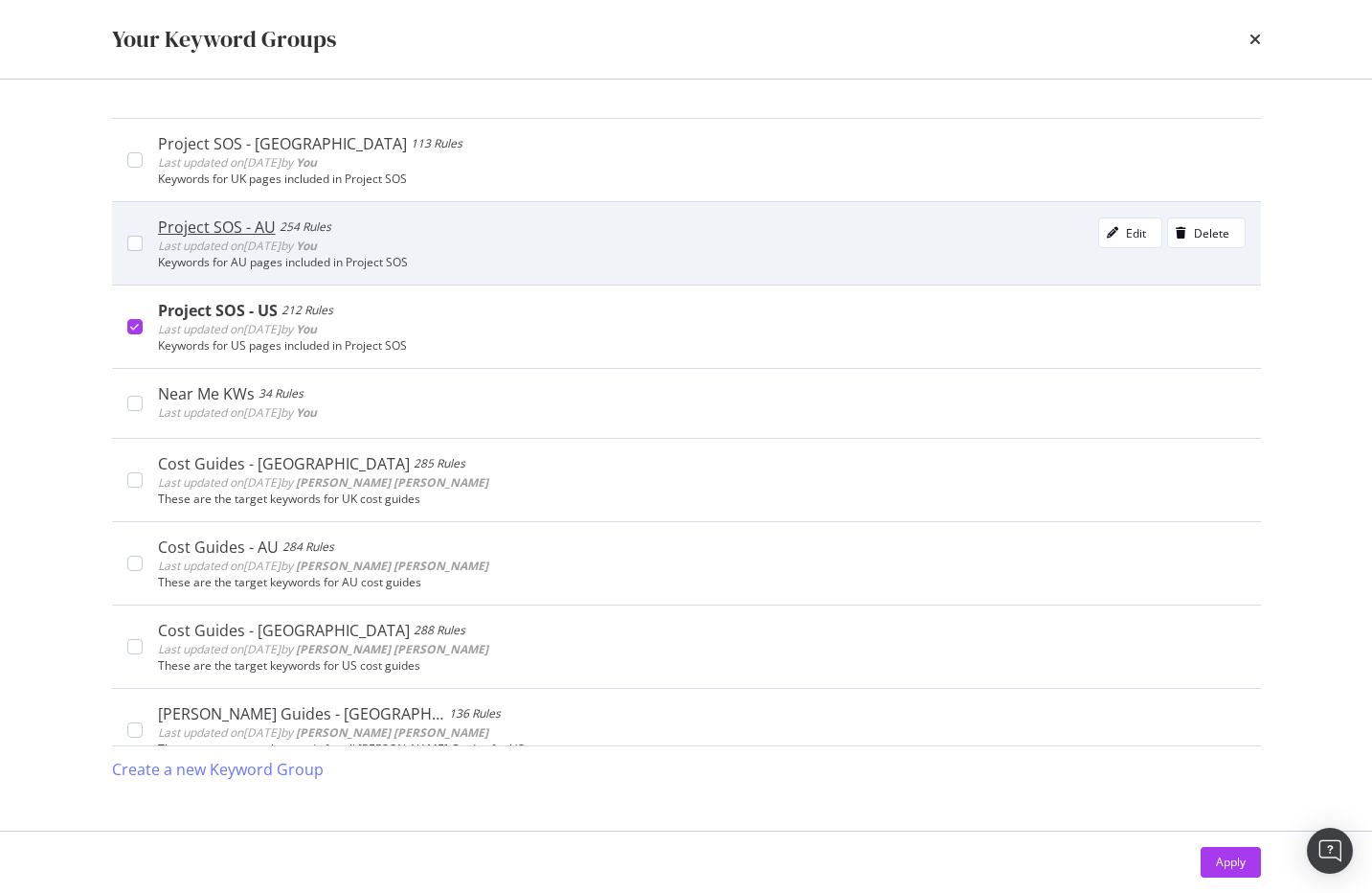
click at [138, 232] on div "Project SOS - AU 254 Rules Last updated on [DATE] by You Edit Delete Keywords f…" at bounding box center [686, 243] width 1149 height 84
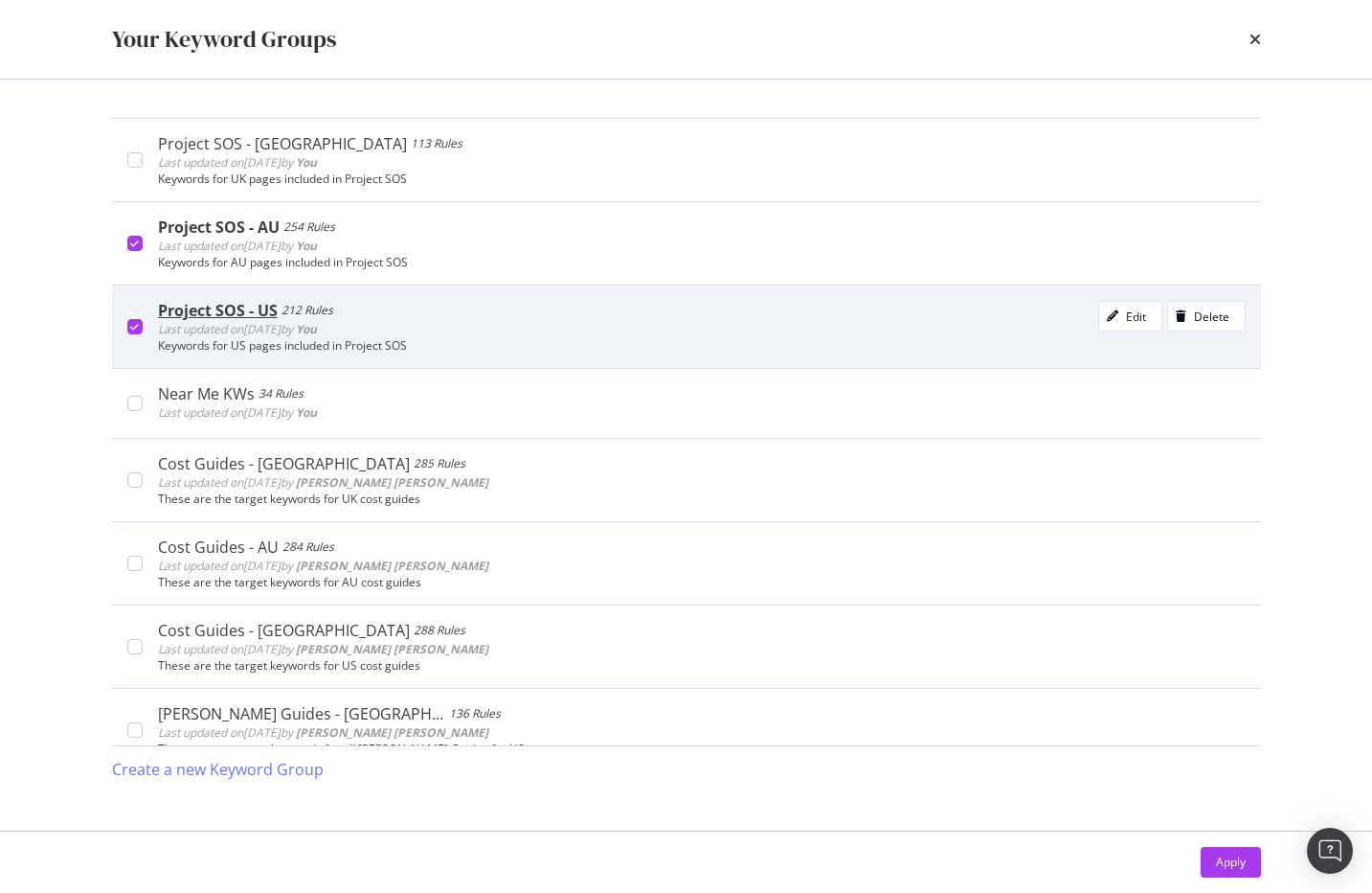
click at [128, 325] on div "modal" at bounding box center [135, 327] width 16 height 16
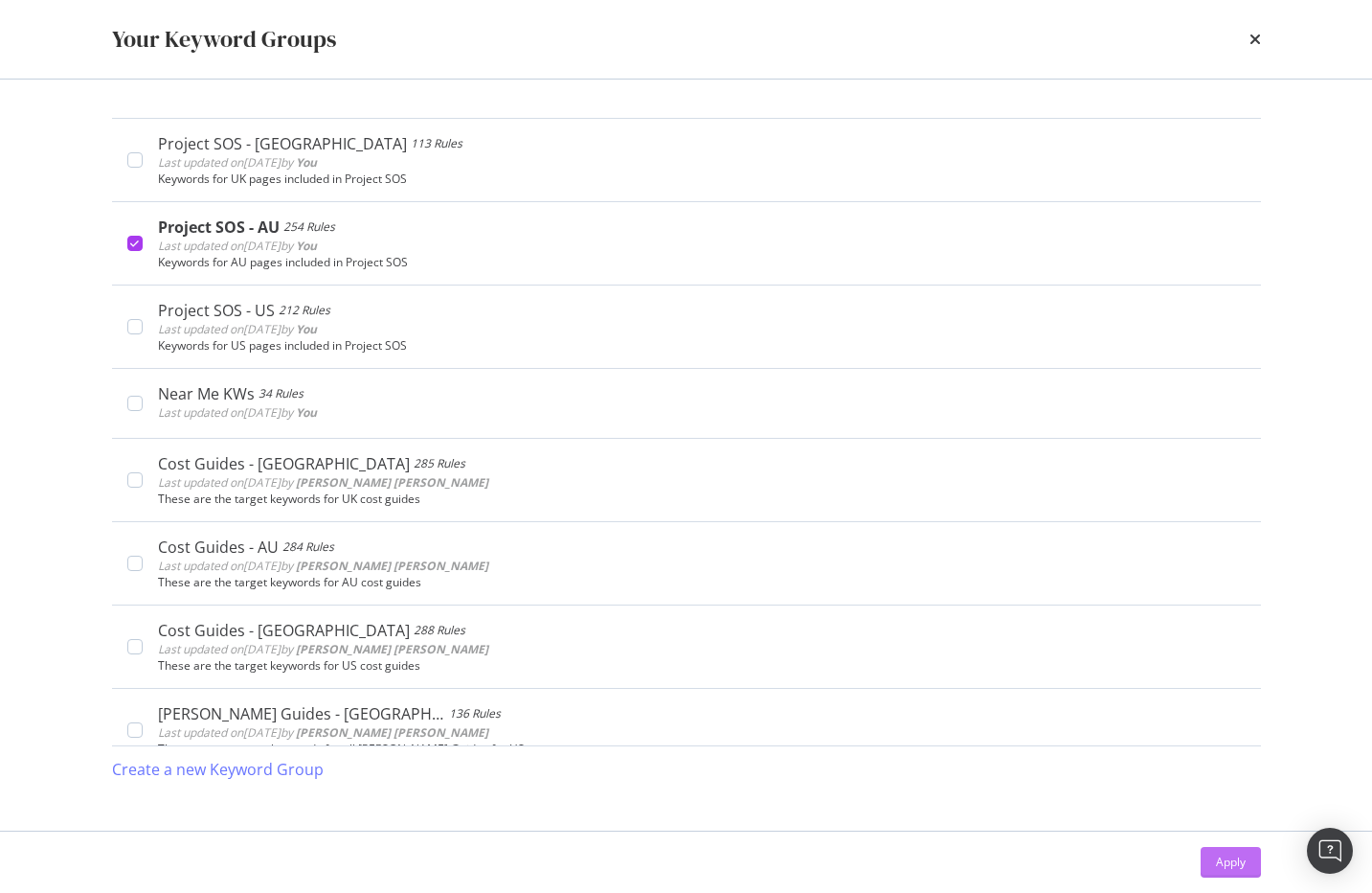
click at [1241, 865] on div "Apply" at bounding box center [1231, 862] width 30 height 17
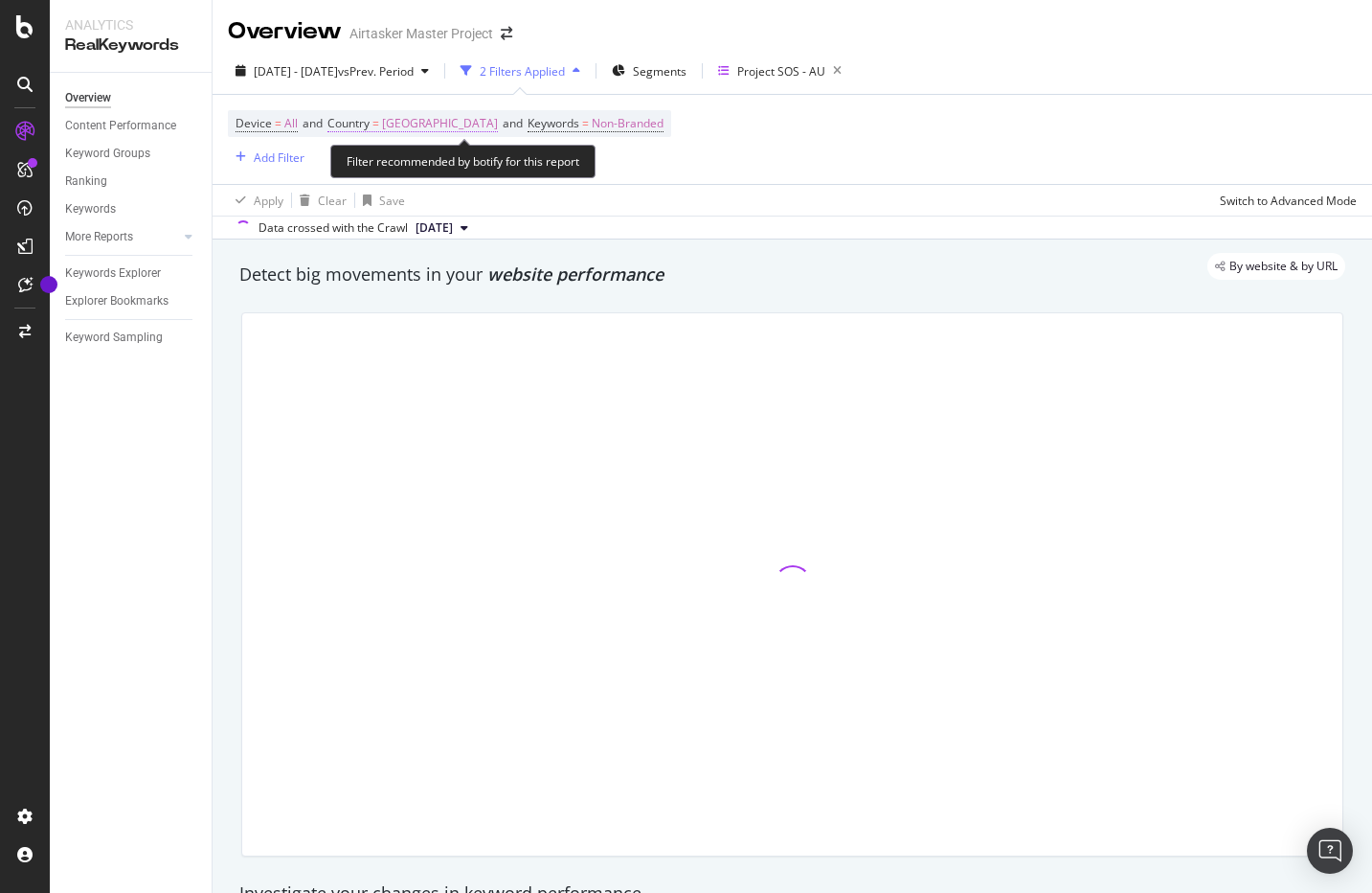
click at [467, 123] on span "[GEOGRAPHIC_DATA]" at bounding box center [440, 124] width 116 height 27
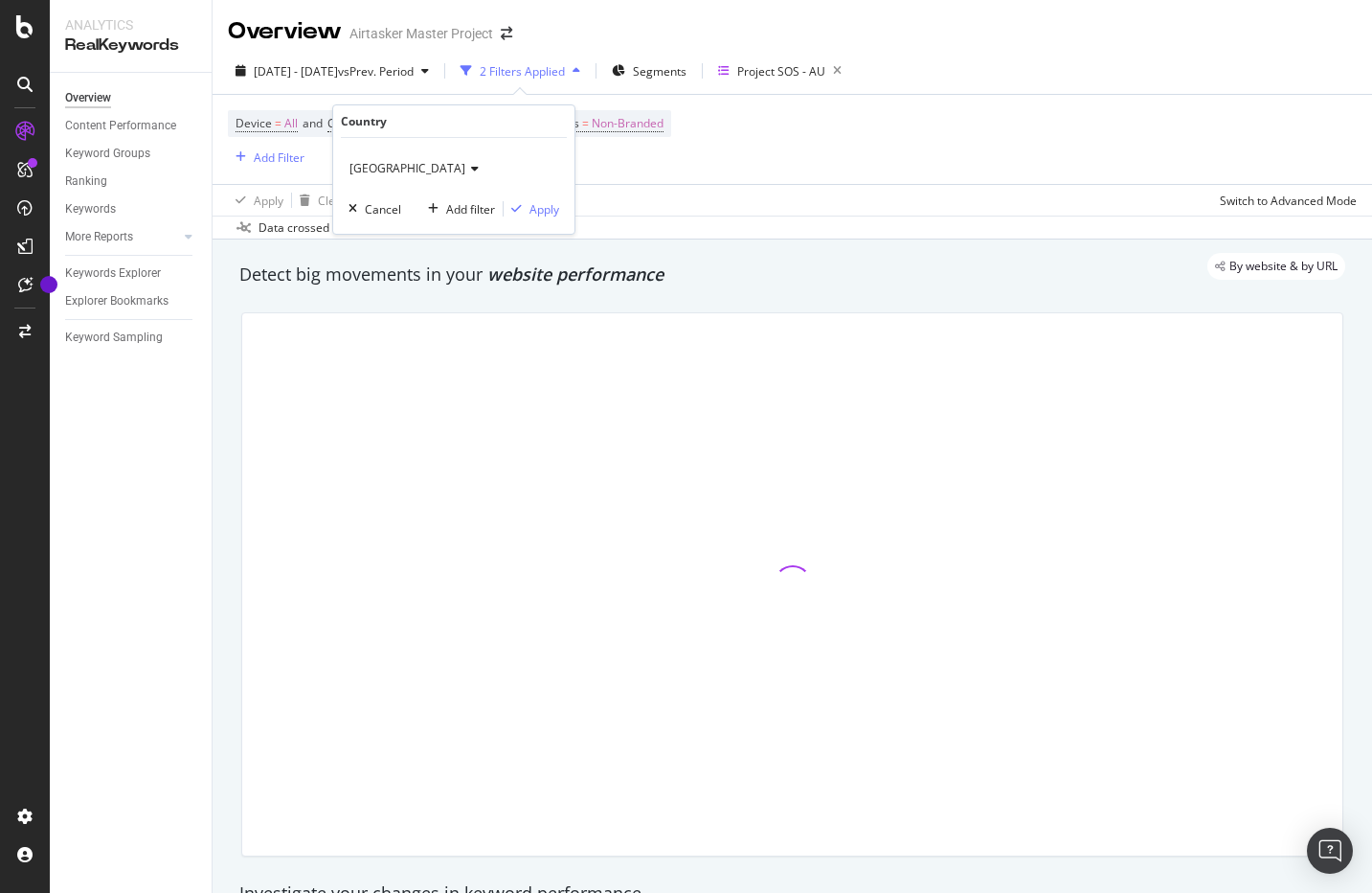
click at [376, 165] on span "[GEOGRAPHIC_DATA]" at bounding box center [406, 167] width 116 height 17
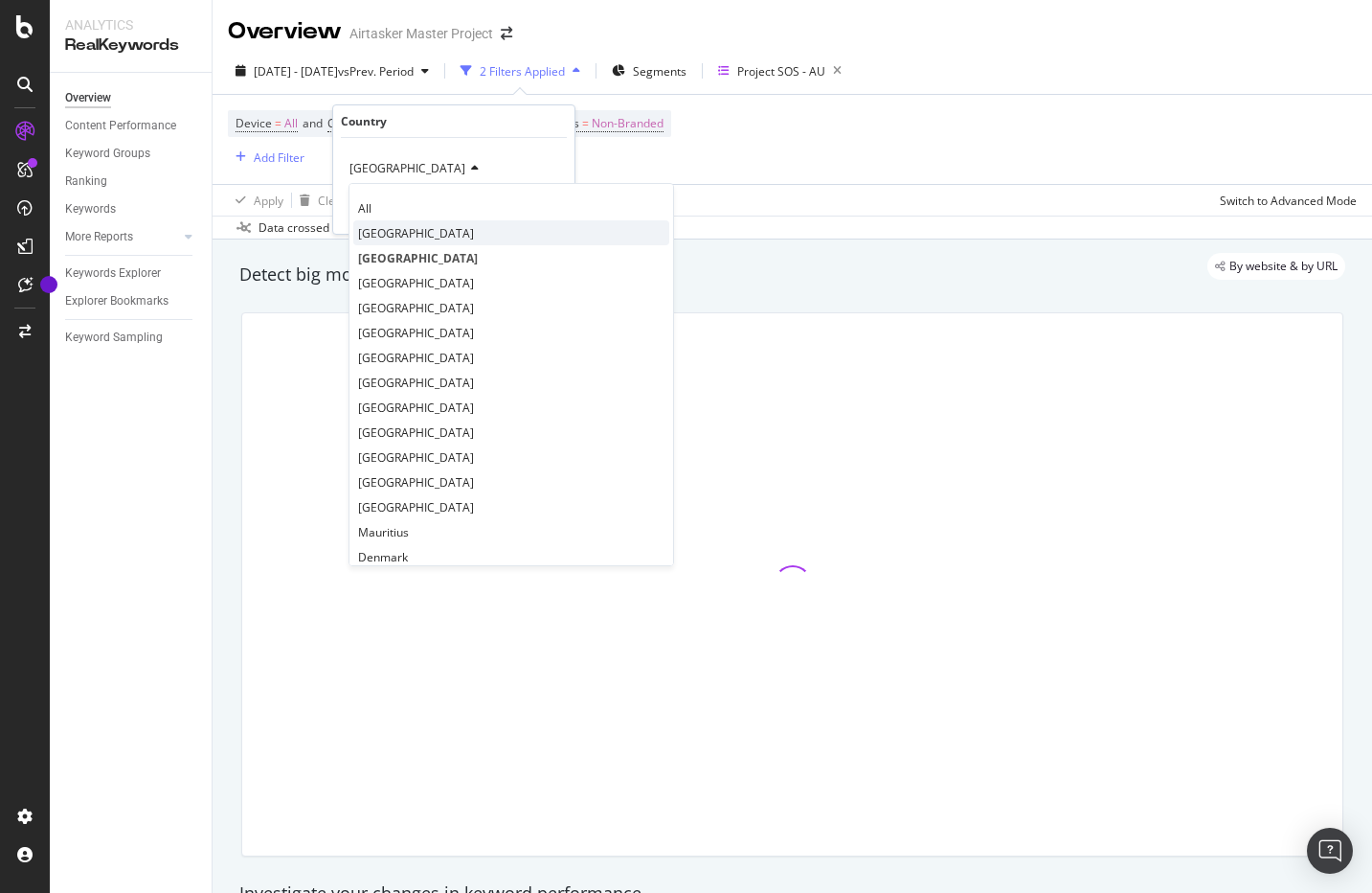
click at [401, 239] on span "[GEOGRAPHIC_DATA]" at bounding box center [415, 232] width 116 height 17
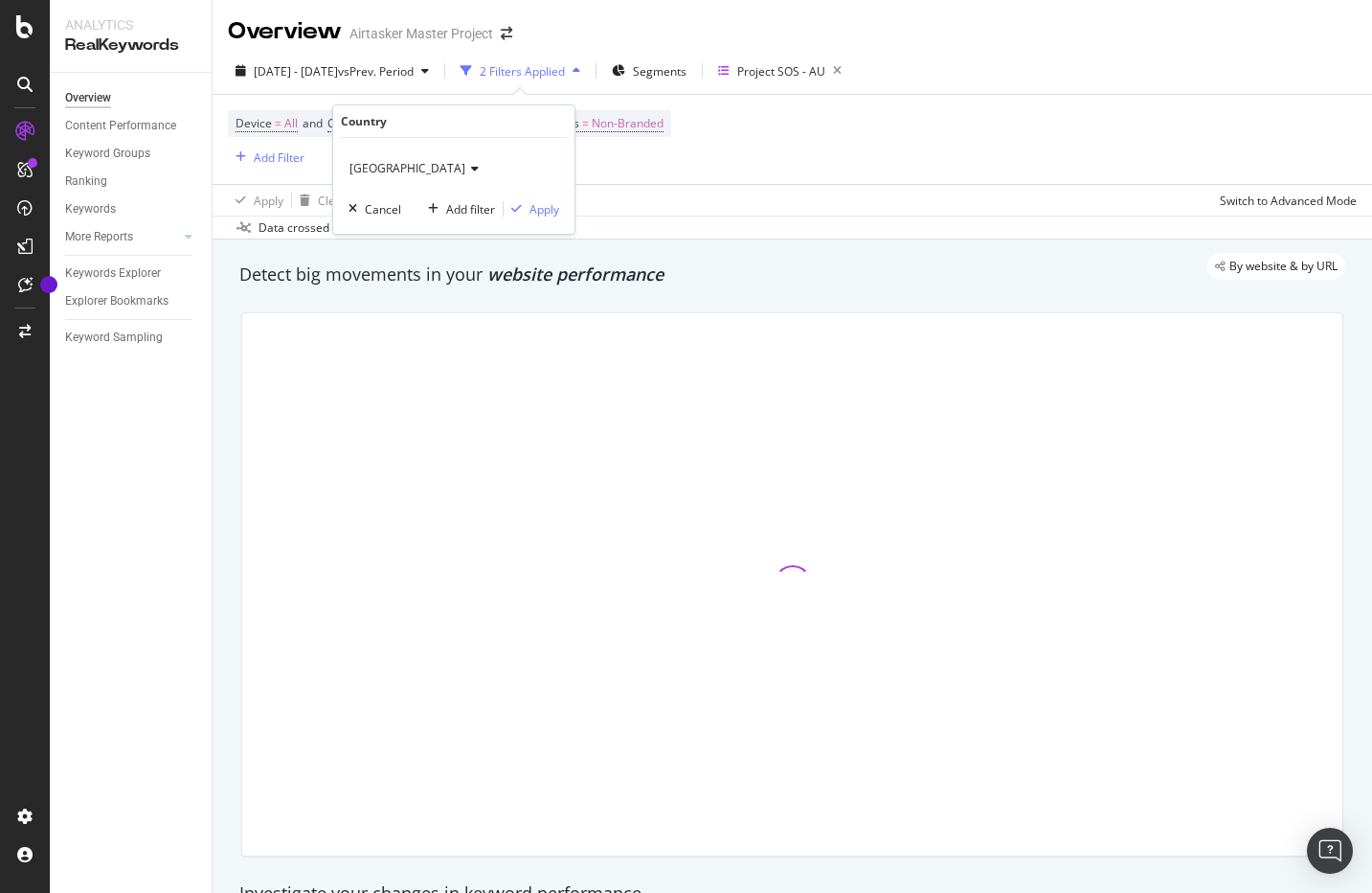
click at [533, 196] on div "Australia Cancel Add filter Apply" at bounding box center [454, 186] width 241 height 95
click at [534, 207] on div "Apply" at bounding box center [545, 209] width 30 height 17
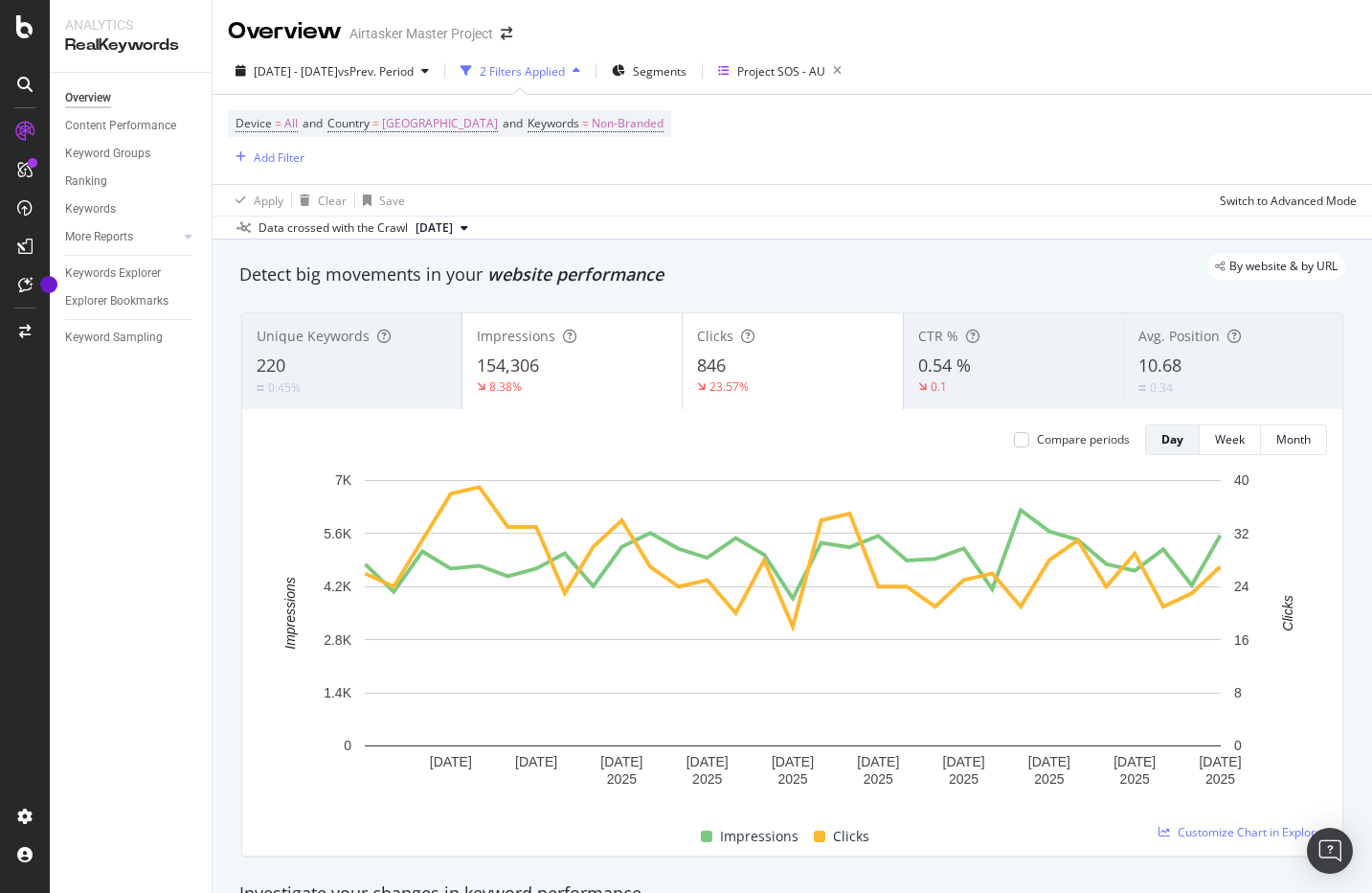
click at [498, 331] on span "Impressions" at bounding box center [515, 336] width 79 height 18
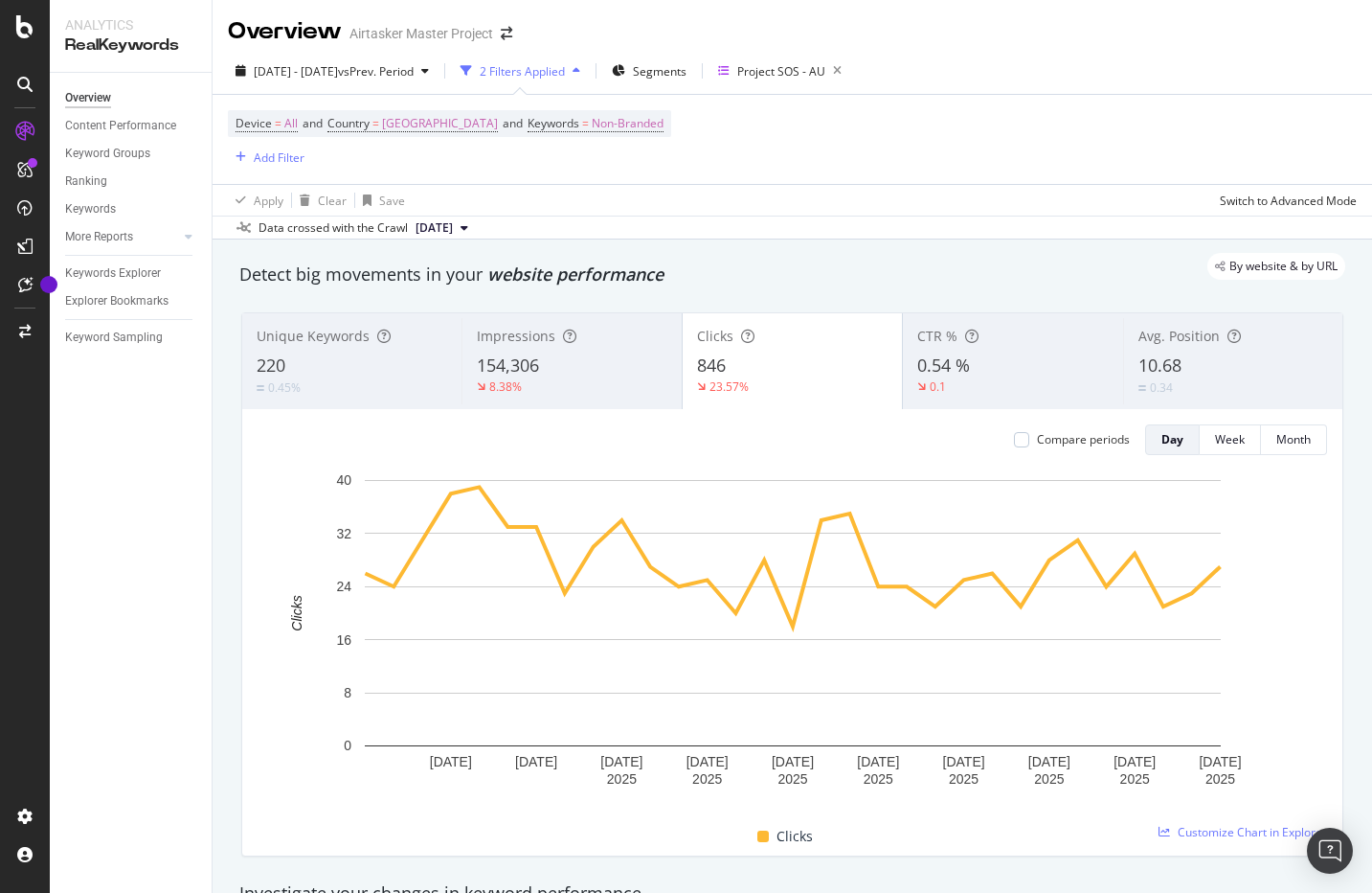
click at [585, 345] on div "Impressions" at bounding box center [571, 337] width 190 height 19
